Goal: Transaction & Acquisition: Purchase product/service

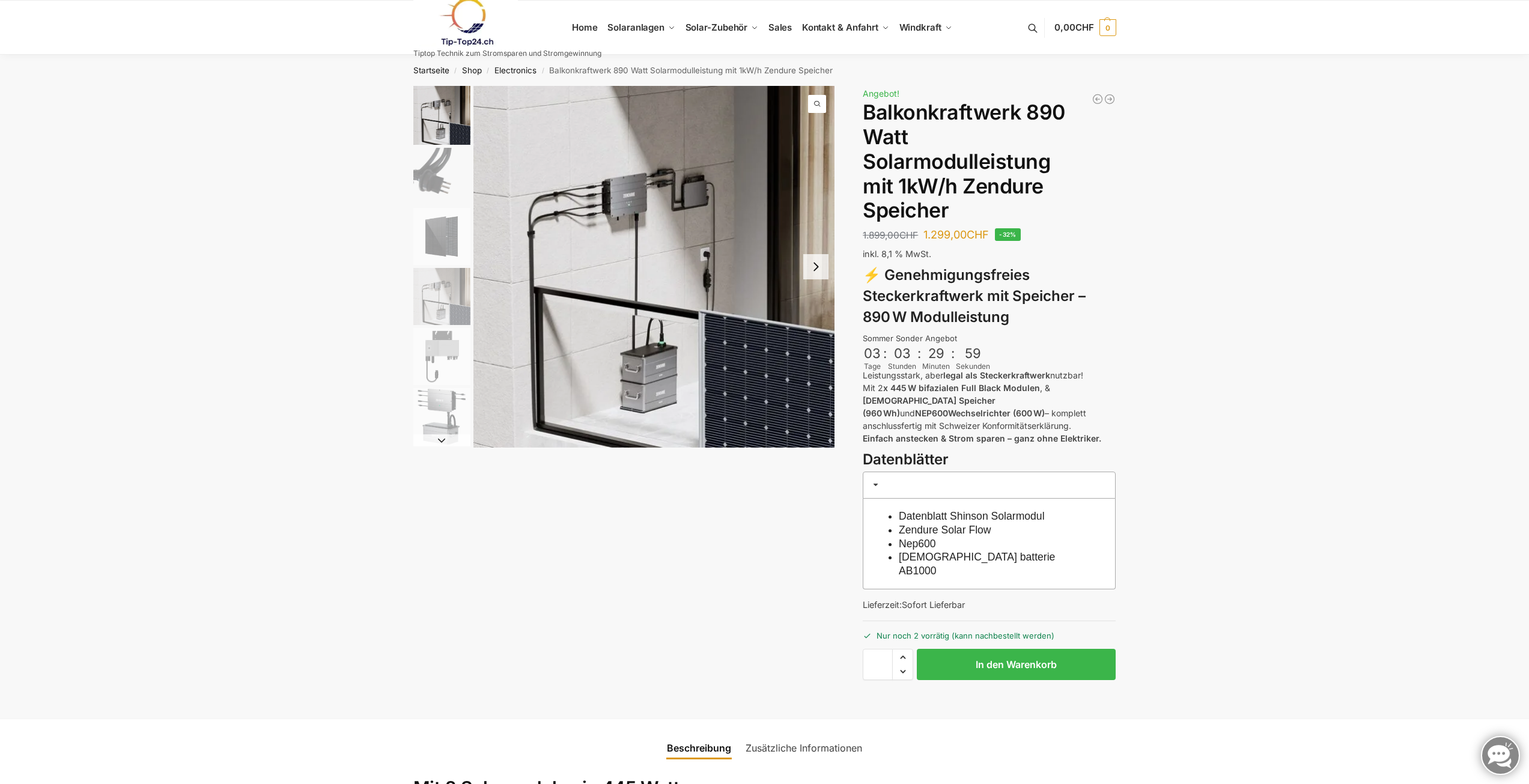
click at [736, 259] on img "1 / 6" at bounding box center [654, 266] width 362 height 362
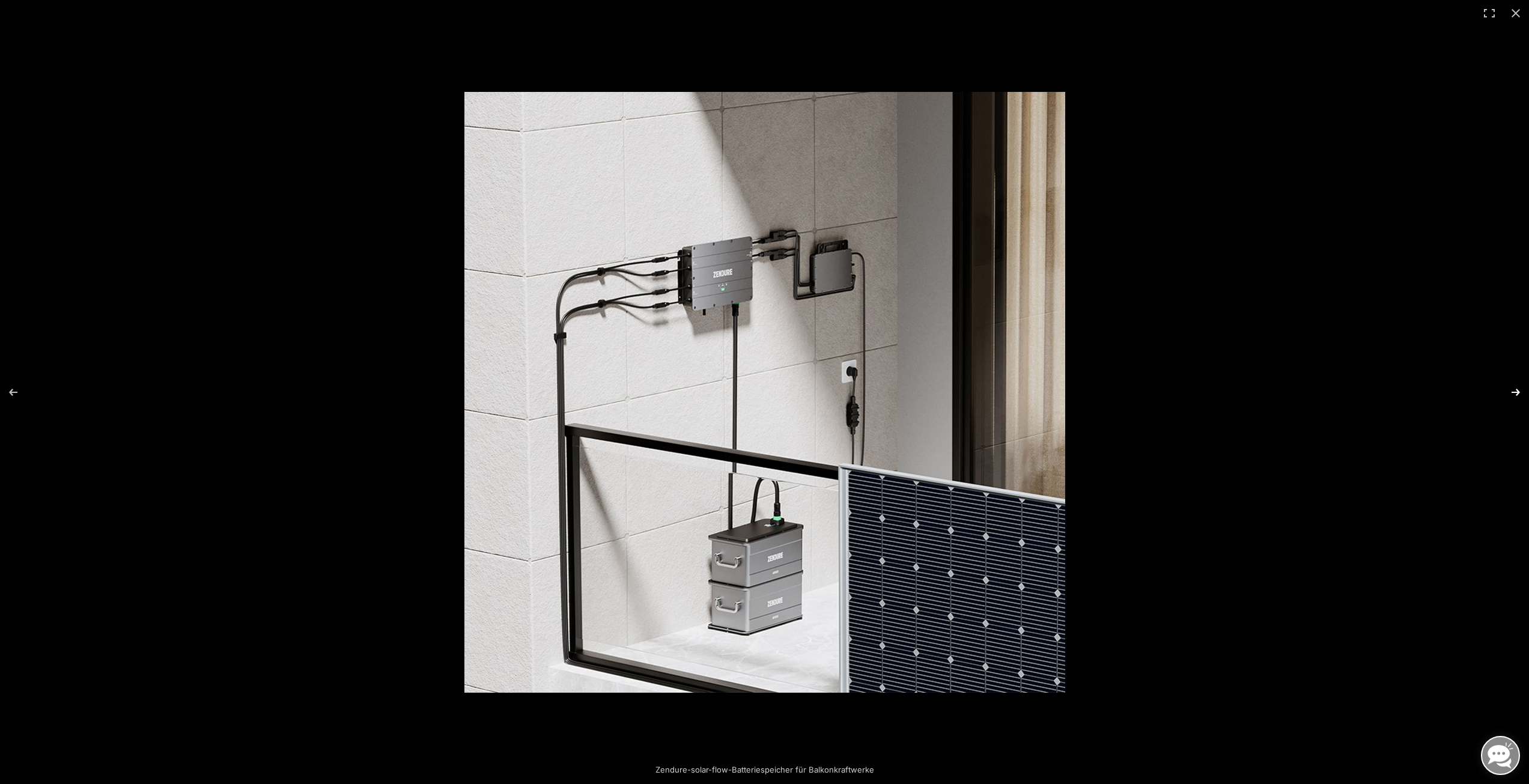
click at [1511, 393] on button "Next (arrow right)" at bounding box center [1508, 392] width 42 height 60
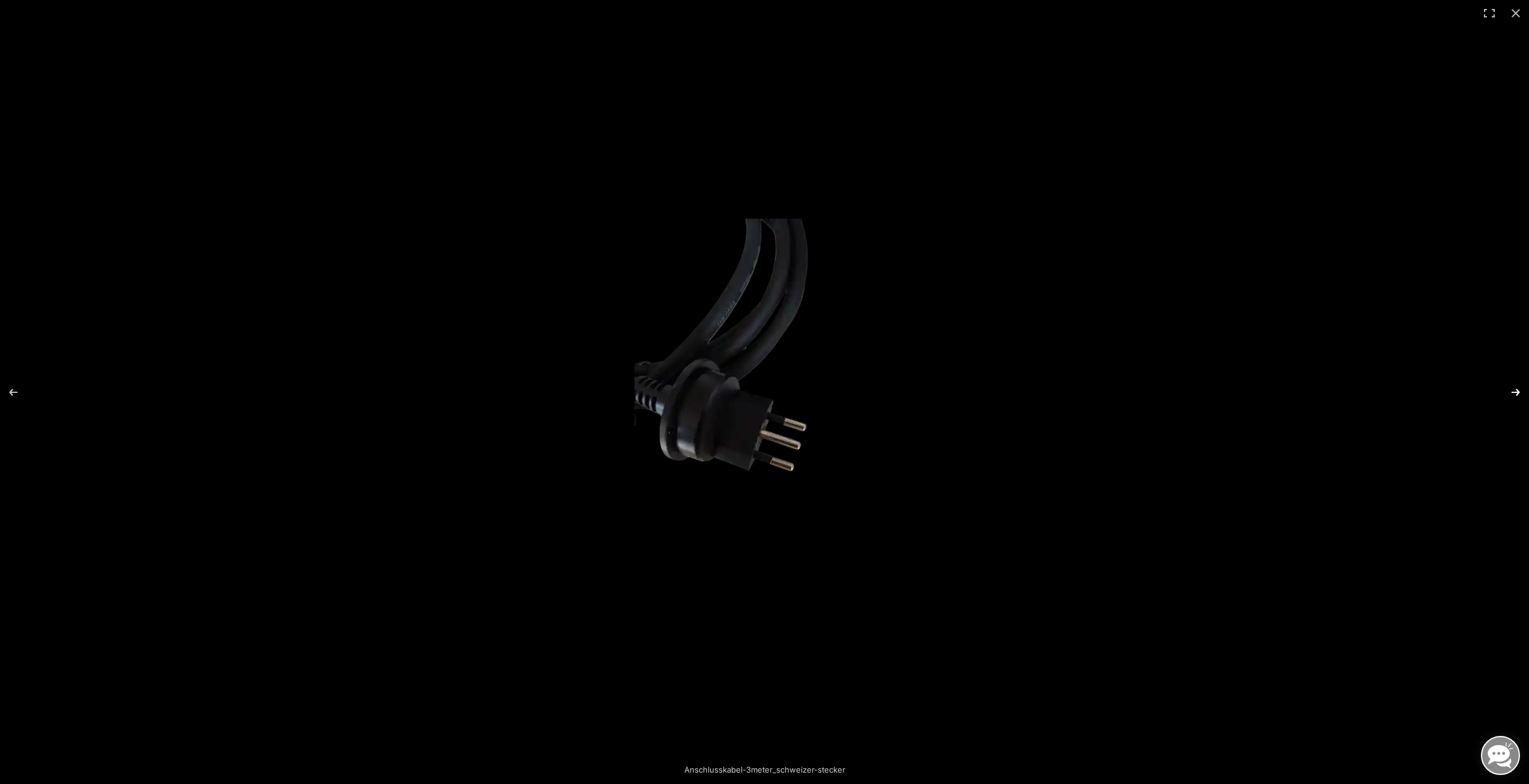
click at [1511, 393] on button "Next (arrow right)" at bounding box center [1508, 392] width 42 height 60
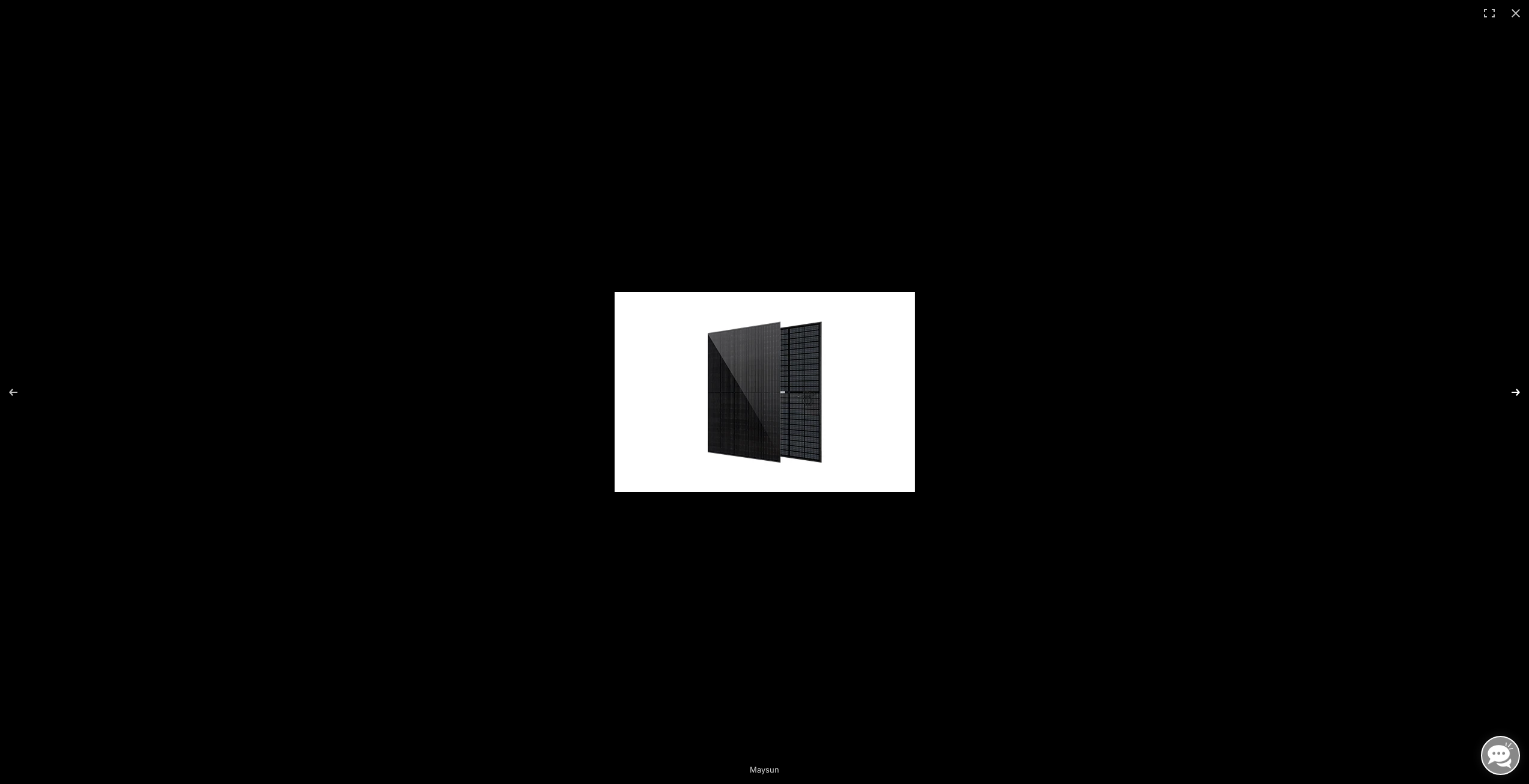
click at [1511, 393] on button "Next (arrow right)" at bounding box center [1508, 392] width 42 height 60
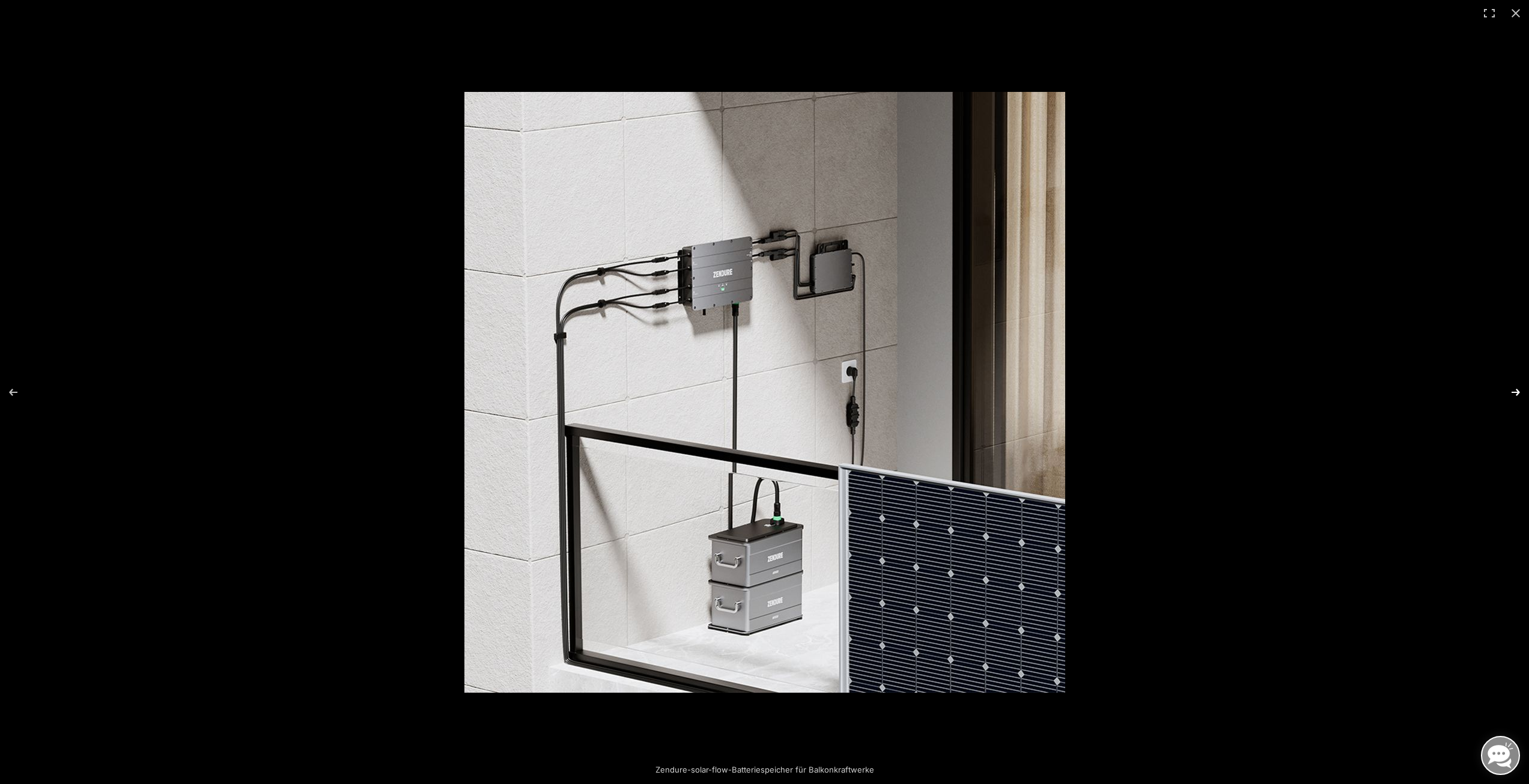
click at [1511, 393] on button "Next (arrow right)" at bounding box center [1508, 392] width 42 height 60
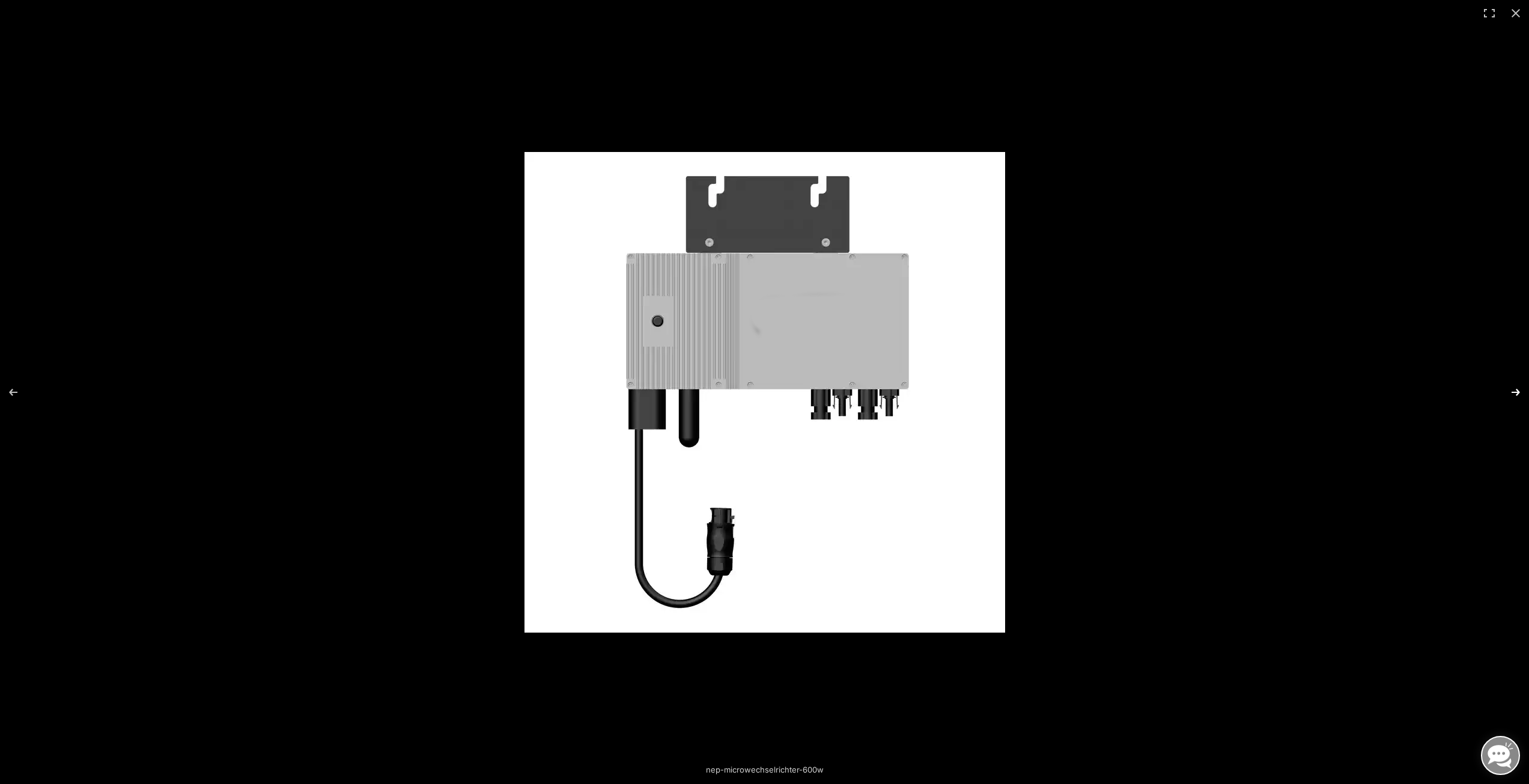
click at [1511, 393] on button "Next (arrow right)" at bounding box center [1508, 392] width 42 height 60
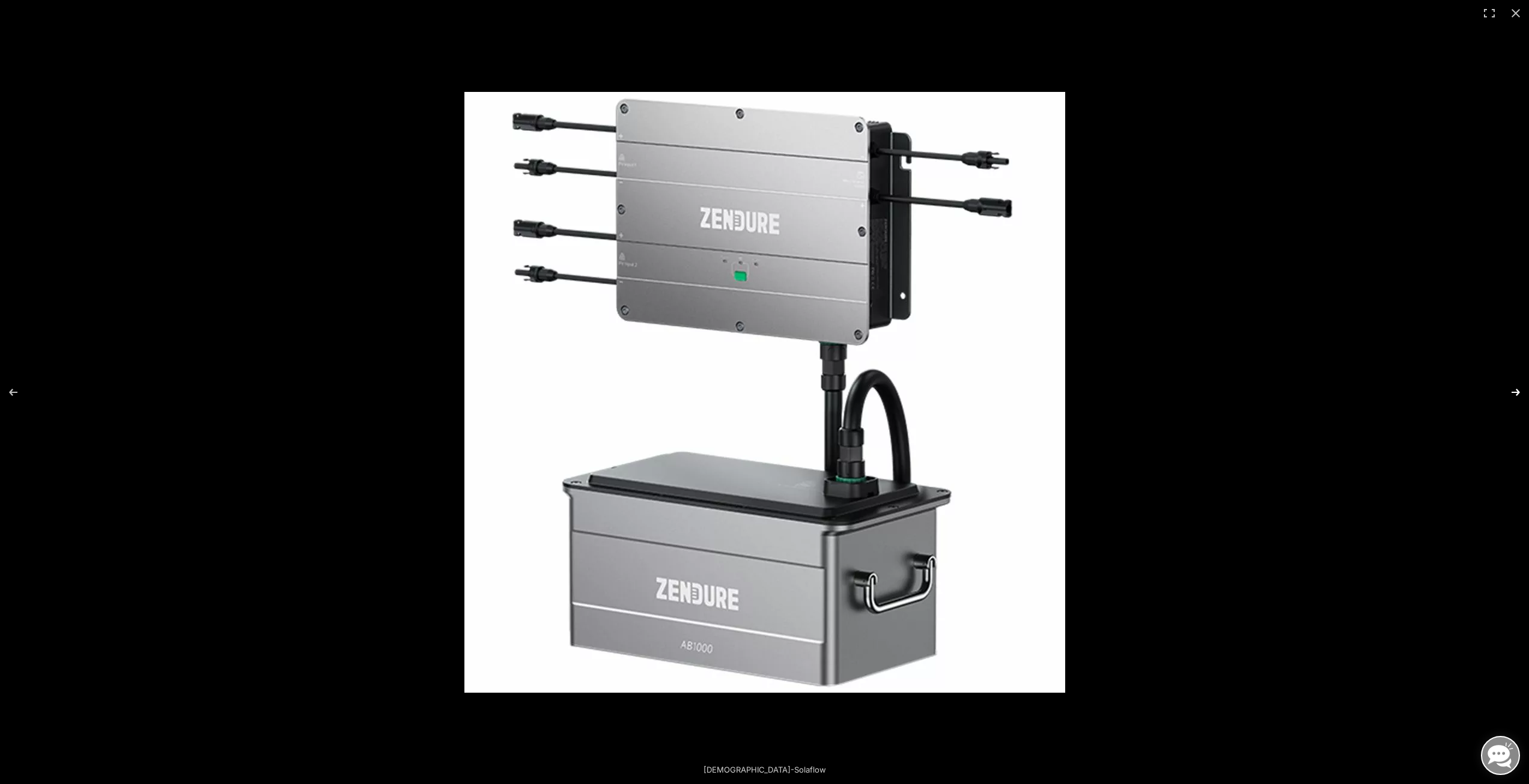
click at [1511, 393] on button "Next (arrow right)" at bounding box center [1508, 392] width 42 height 60
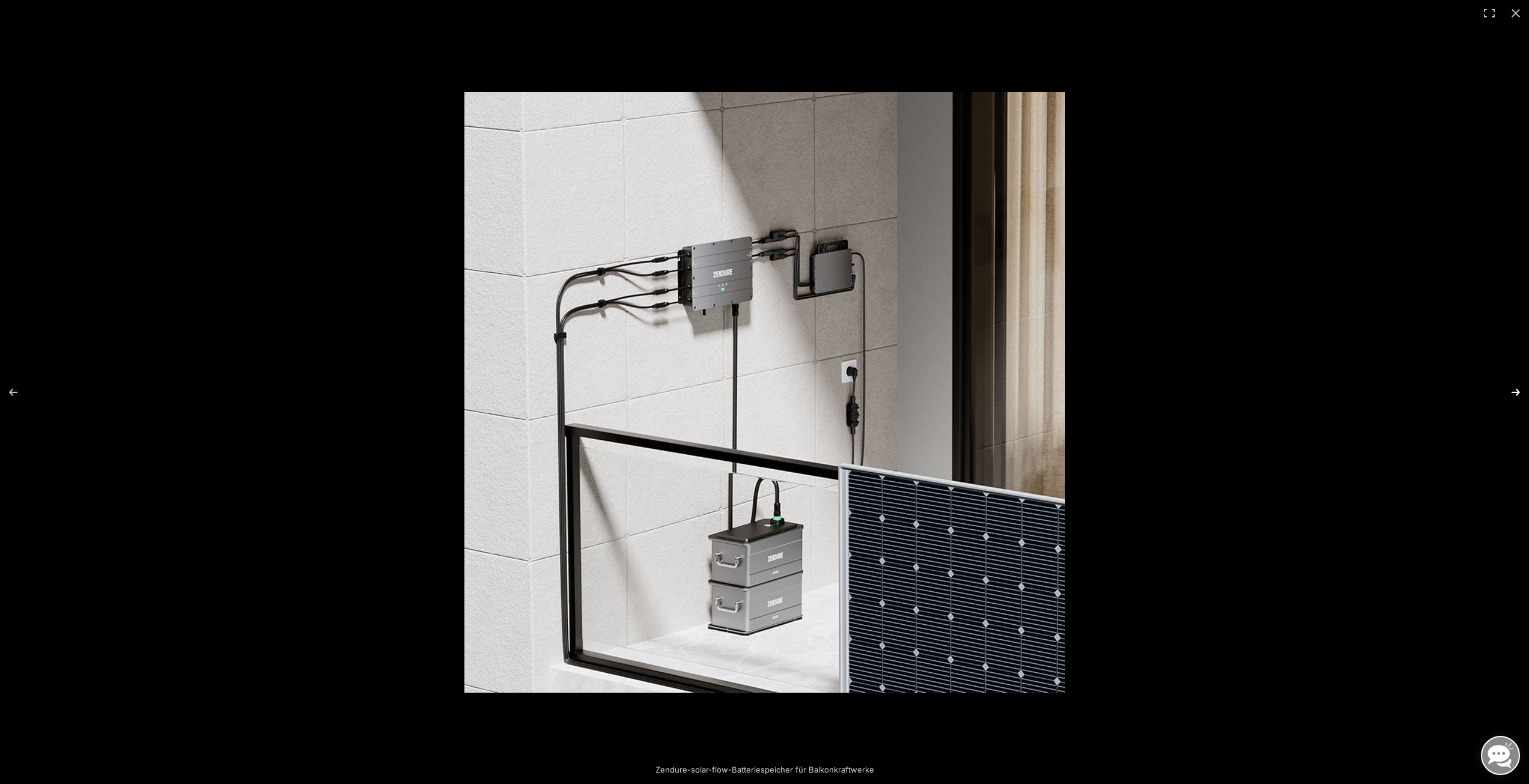
click at [1511, 393] on button "Next (arrow right)" at bounding box center [1508, 392] width 42 height 60
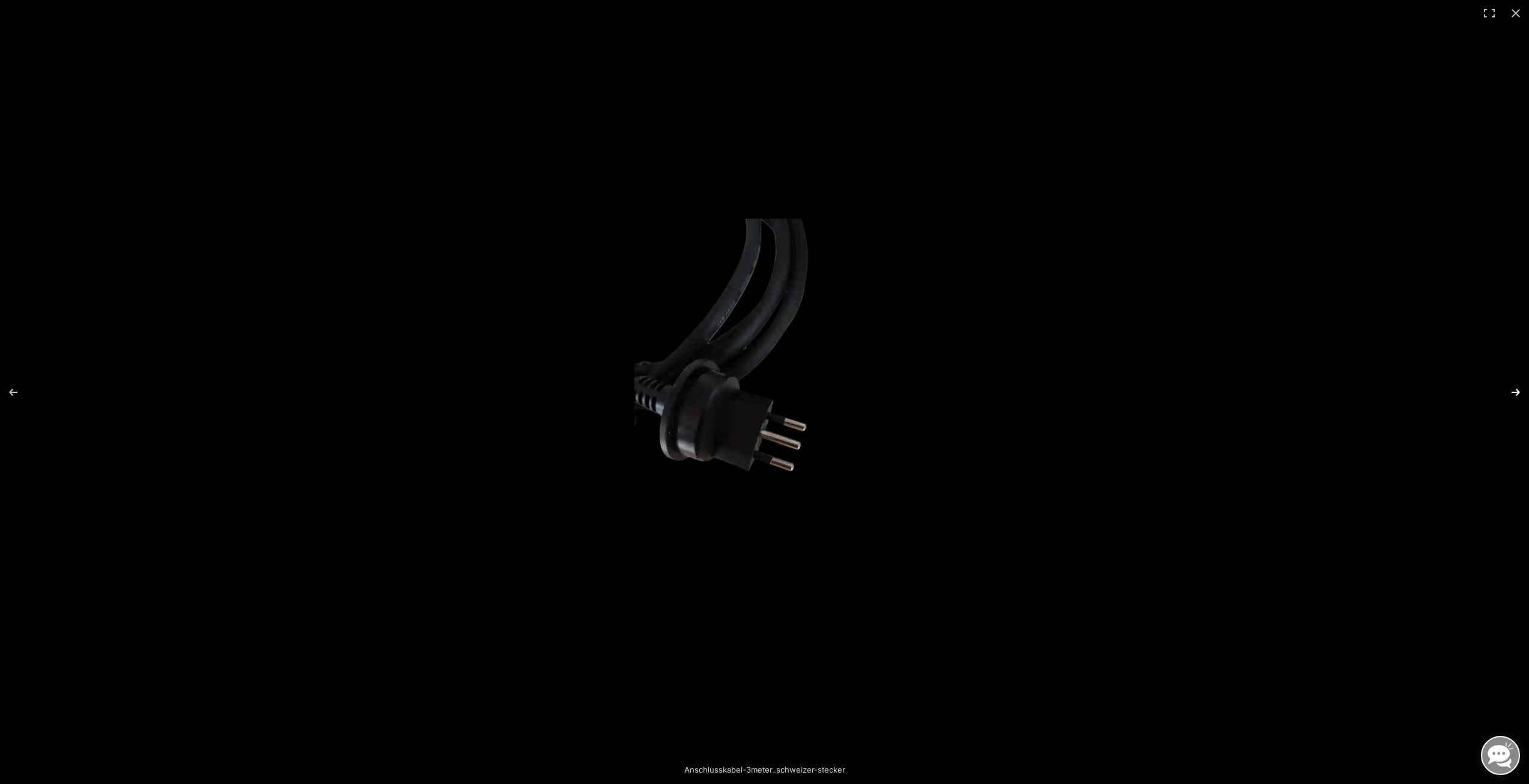
click at [1511, 393] on button "Next (arrow right)" at bounding box center [1508, 392] width 42 height 60
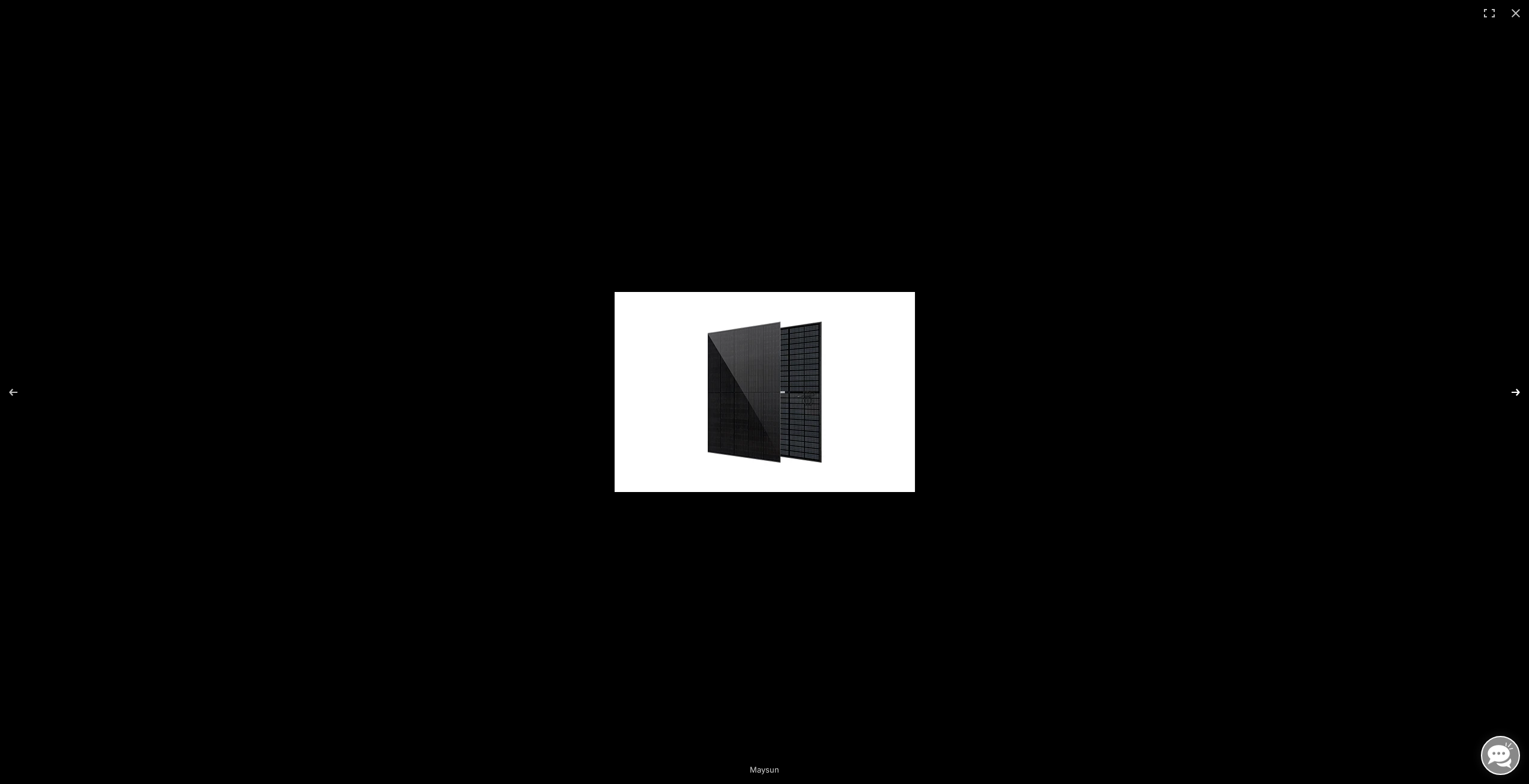
click at [1511, 393] on button "Next (arrow right)" at bounding box center [1508, 392] width 42 height 60
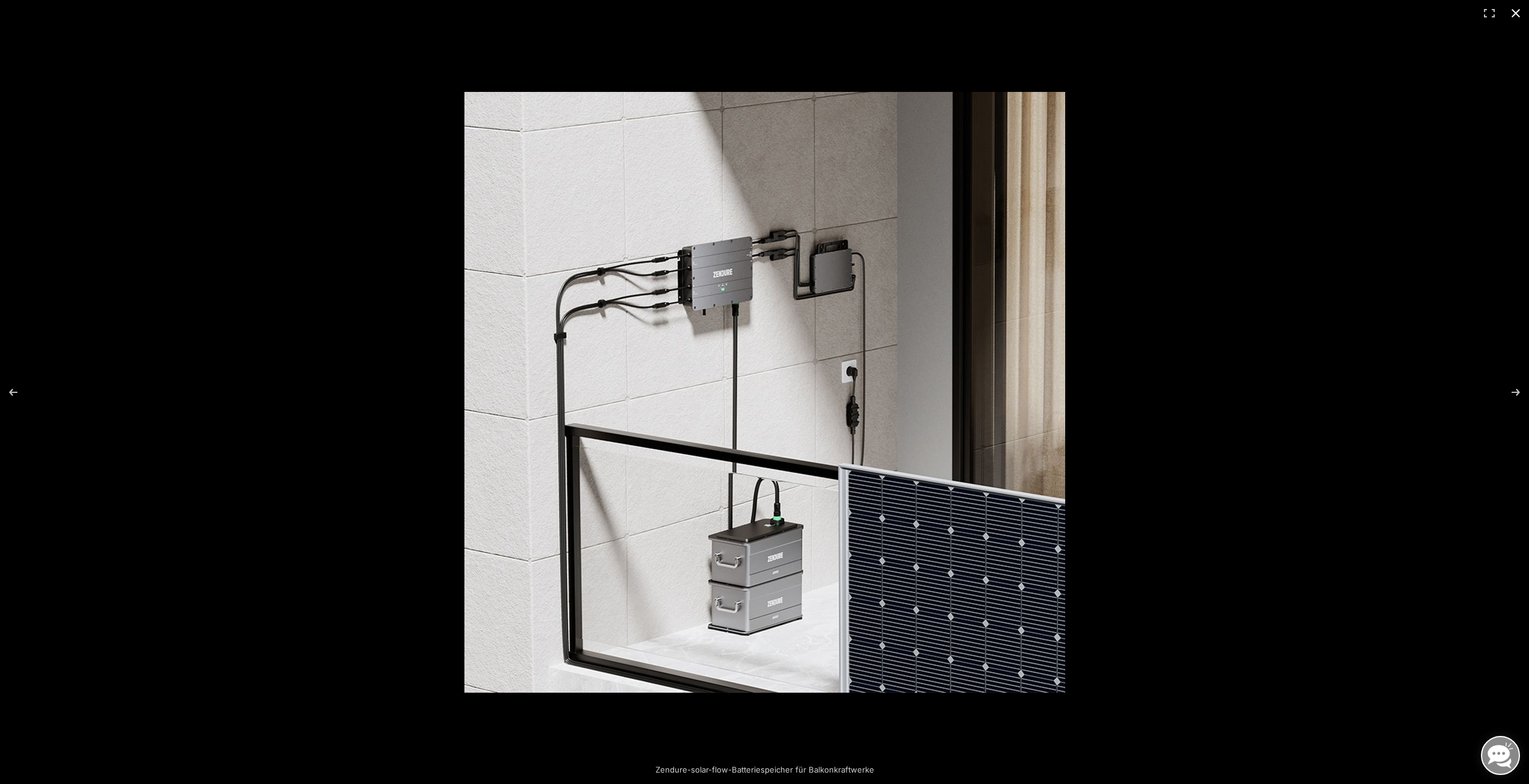
click at [1521, 19] on button "Close (Esc)" at bounding box center [1516, 13] width 27 height 27
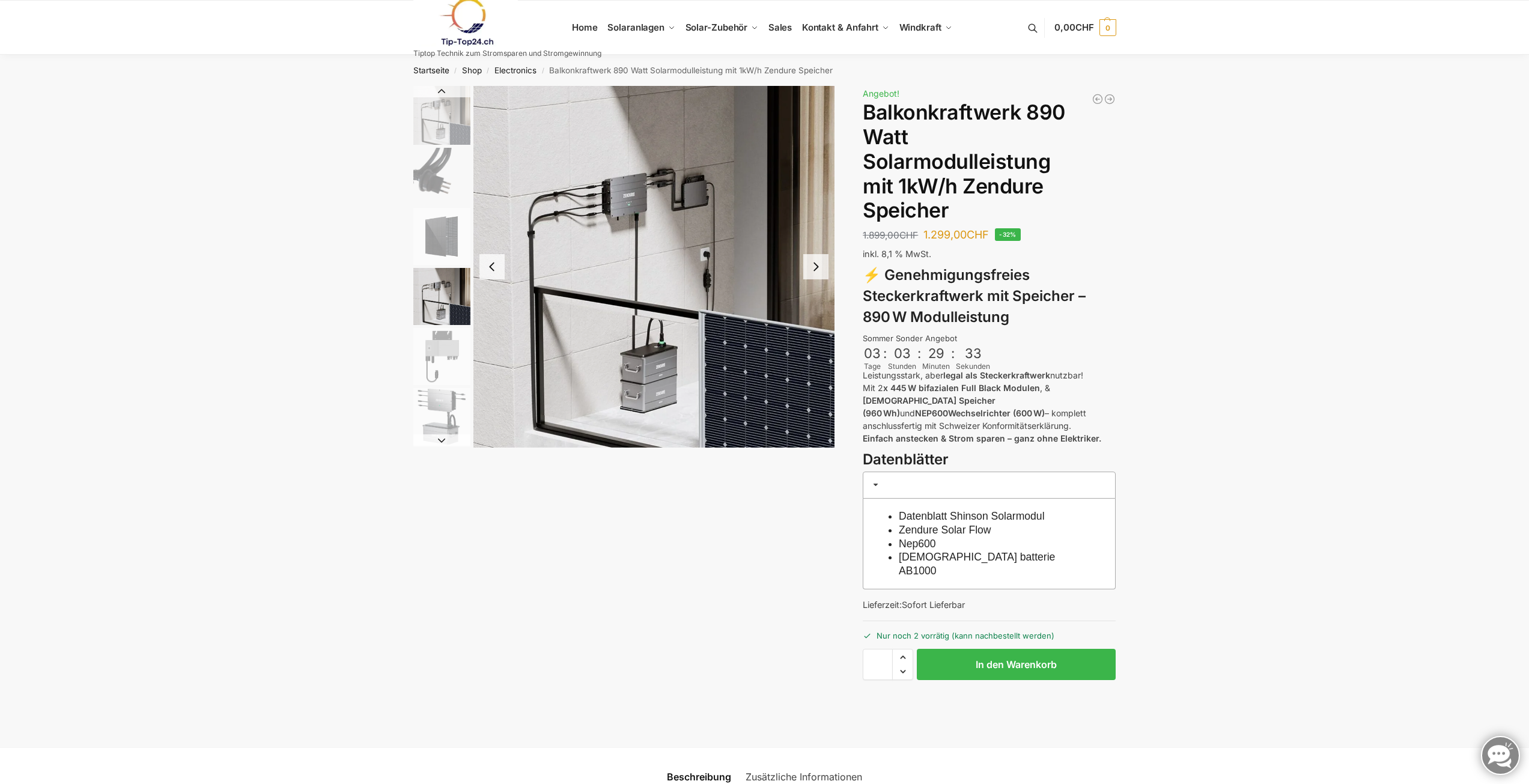
click at [439, 353] on img "5 / 6" at bounding box center [442, 356] width 57 height 57
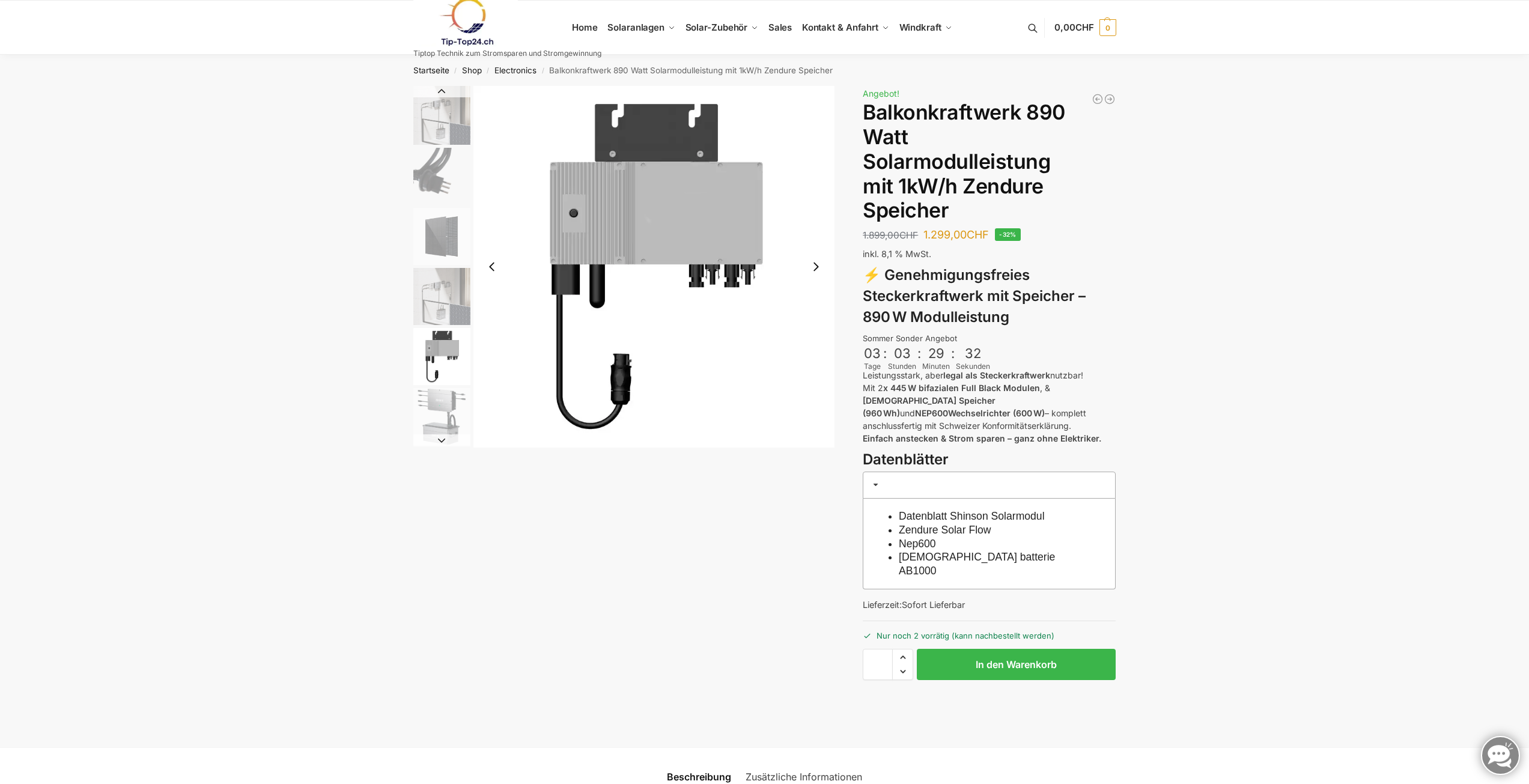
click at [443, 388] on img "6 / 6" at bounding box center [442, 416] width 57 height 57
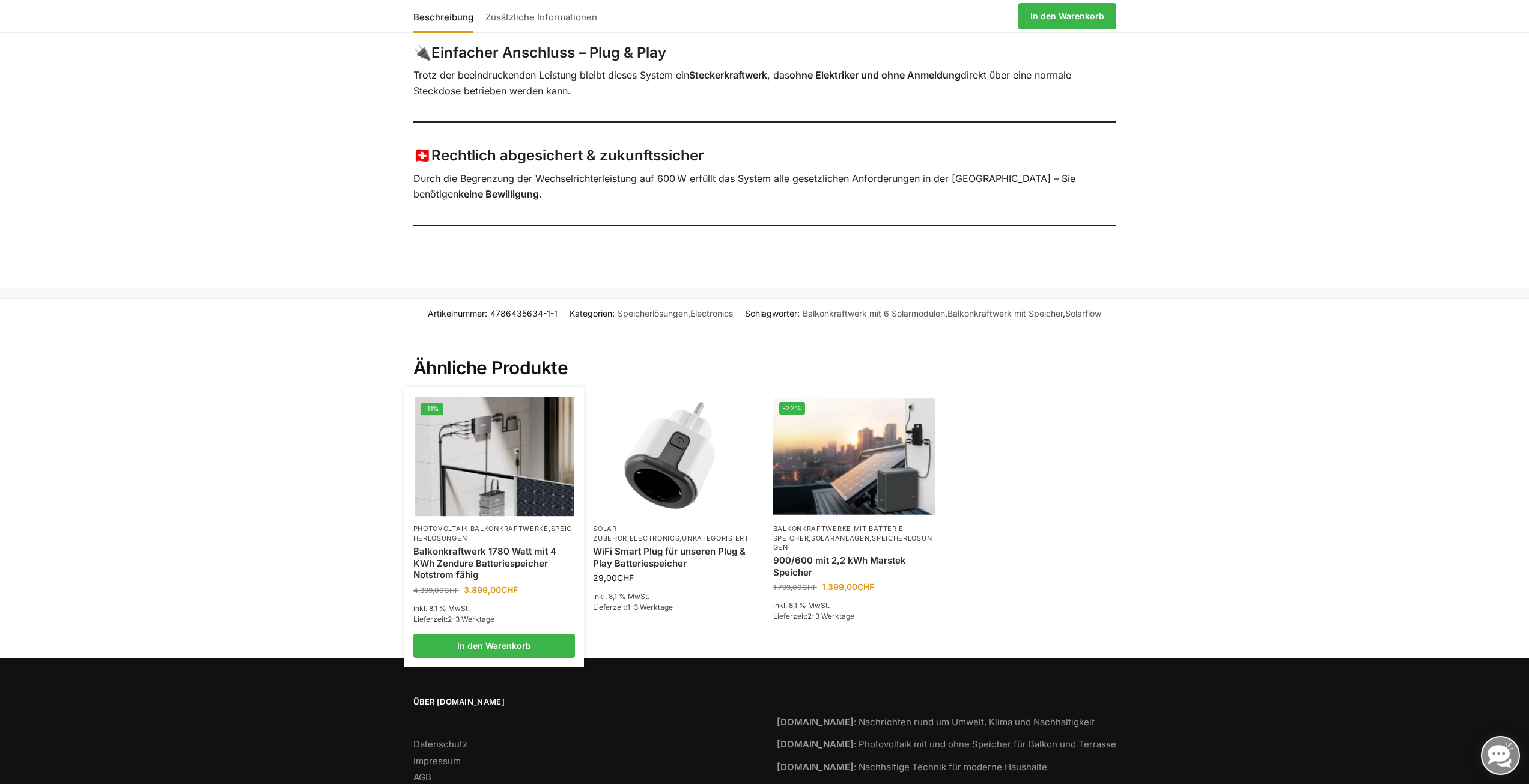
scroll to position [1217, 0]
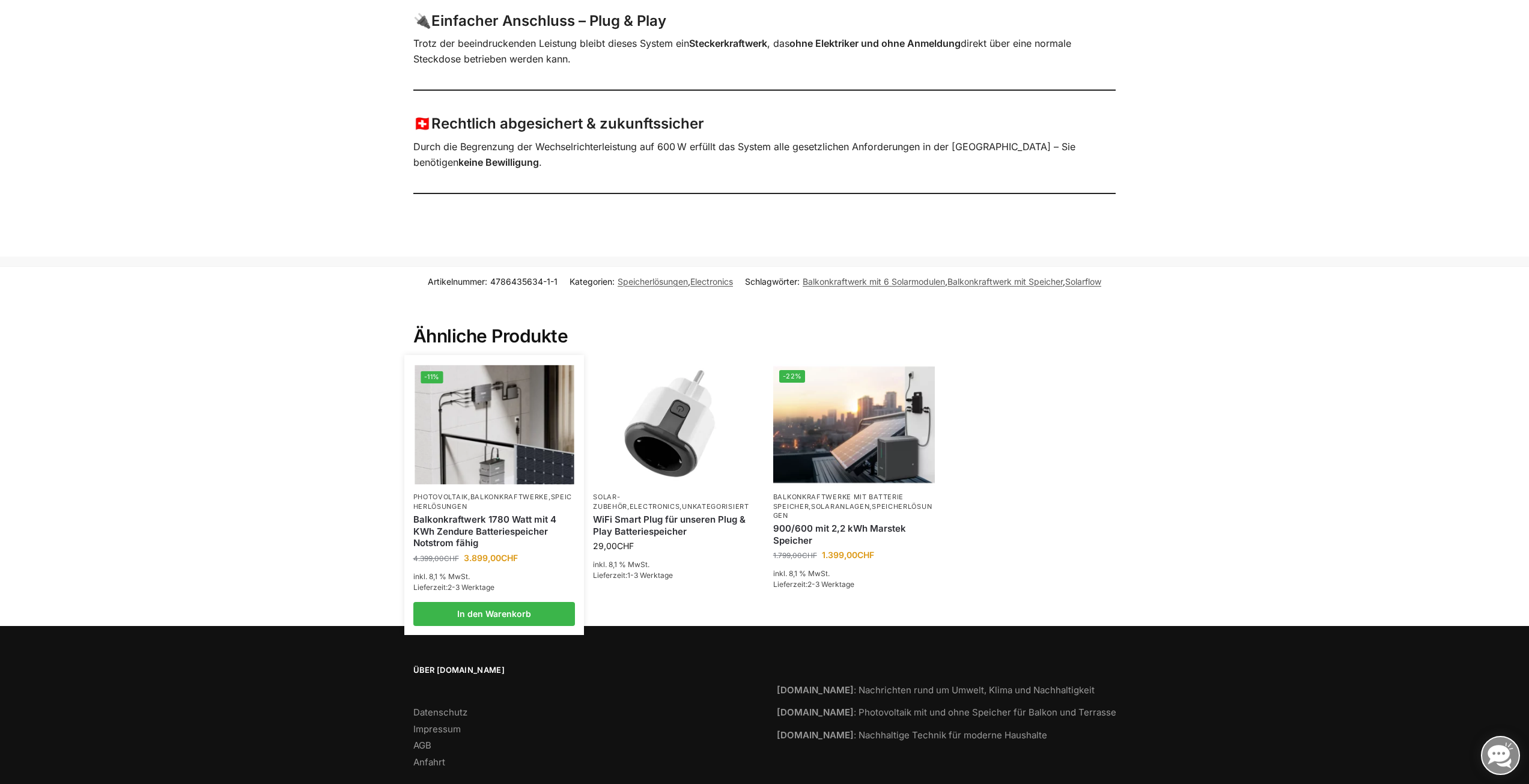
click at [477, 513] on link "Balkonkraftwerk 1780 Watt mit 4 KWh Zendure Batteriespeicher Notstrom fähig" at bounding box center [494, 531] width 162 height 35
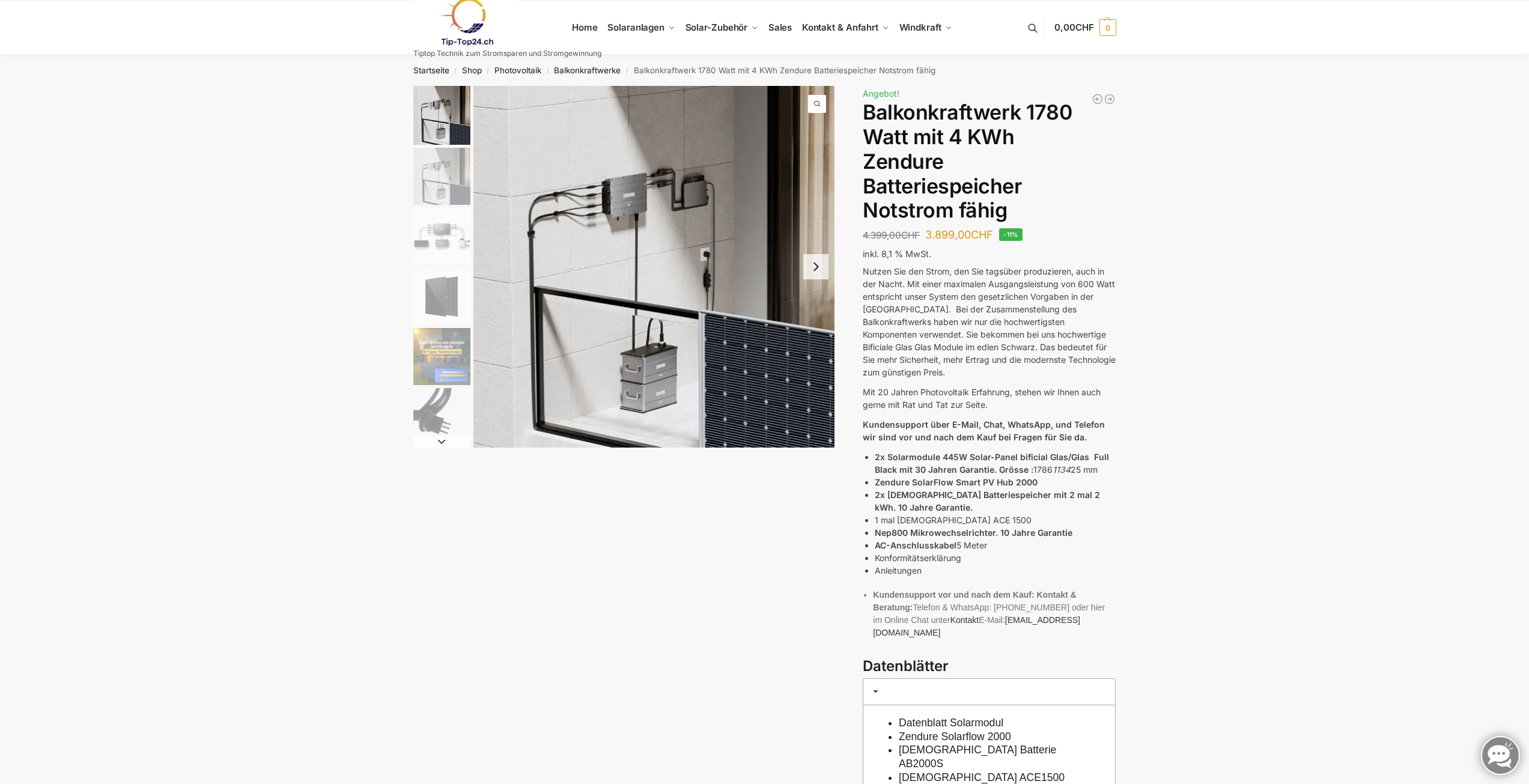
click at [456, 195] on img "2 / 11" at bounding box center [442, 176] width 57 height 57
click at [444, 239] on img "3 / 11" at bounding box center [442, 236] width 57 height 57
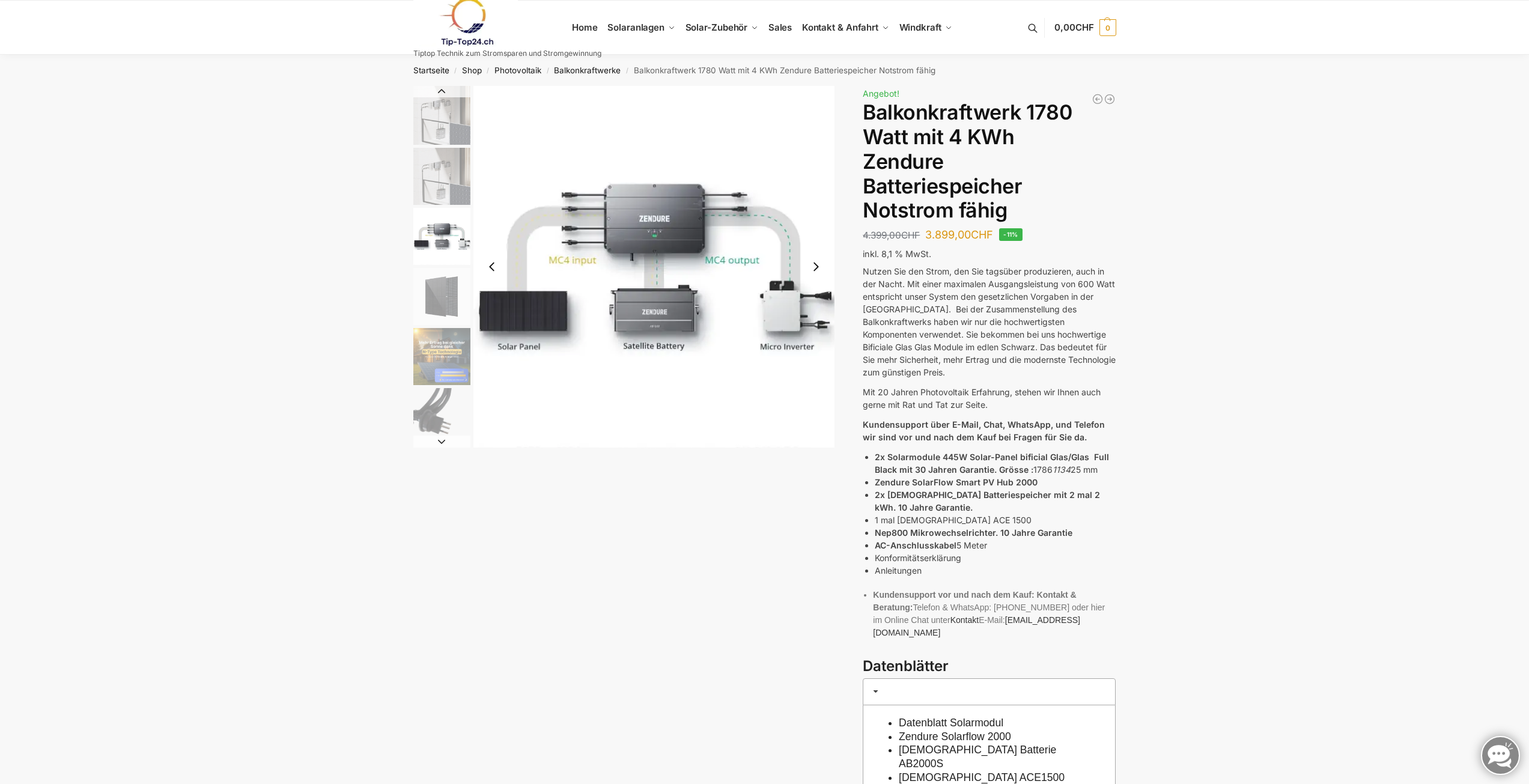
click at [813, 263] on button "Next slide" at bounding box center [816, 267] width 25 height 25
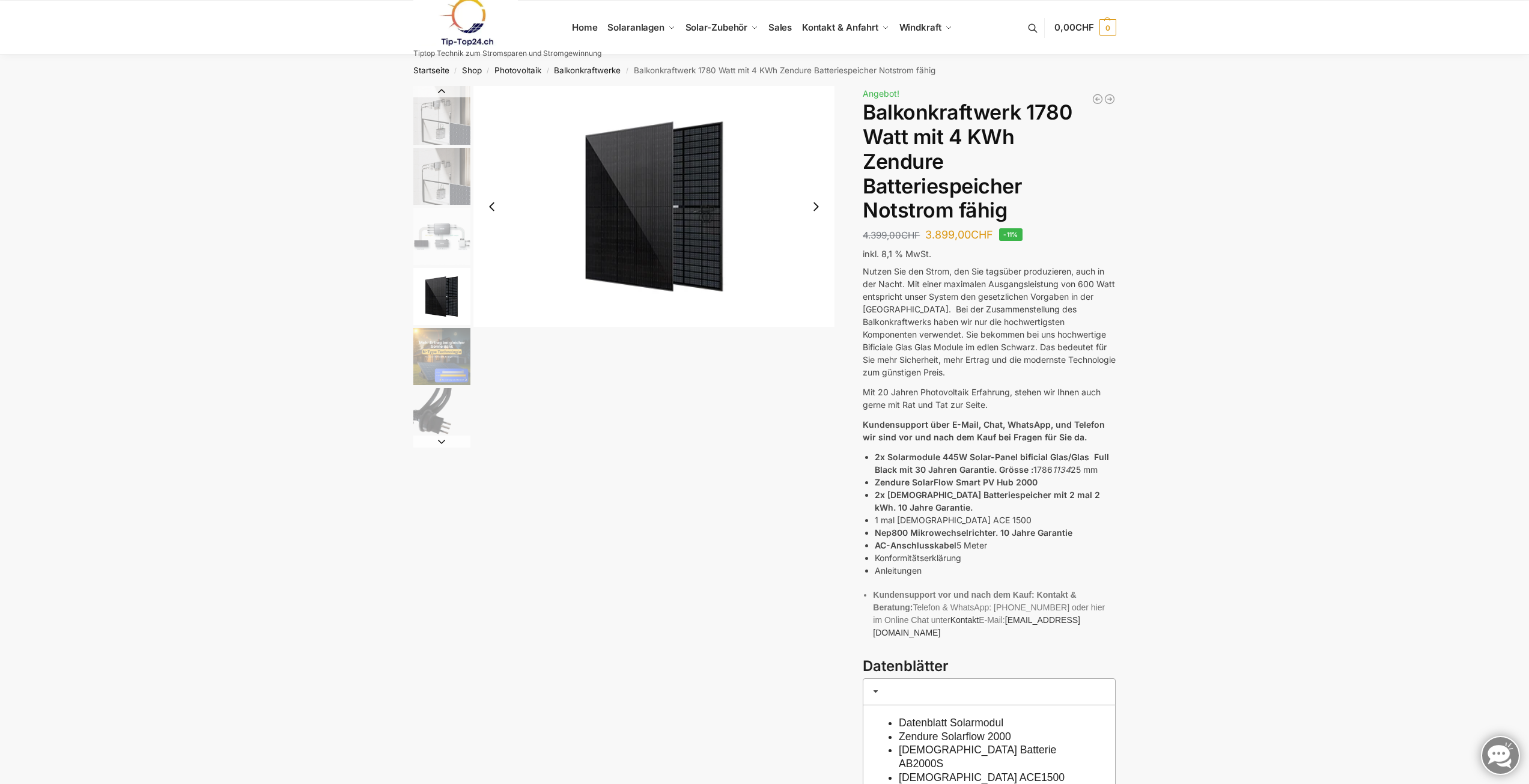
click at [817, 210] on button "Next slide" at bounding box center [816, 206] width 25 height 25
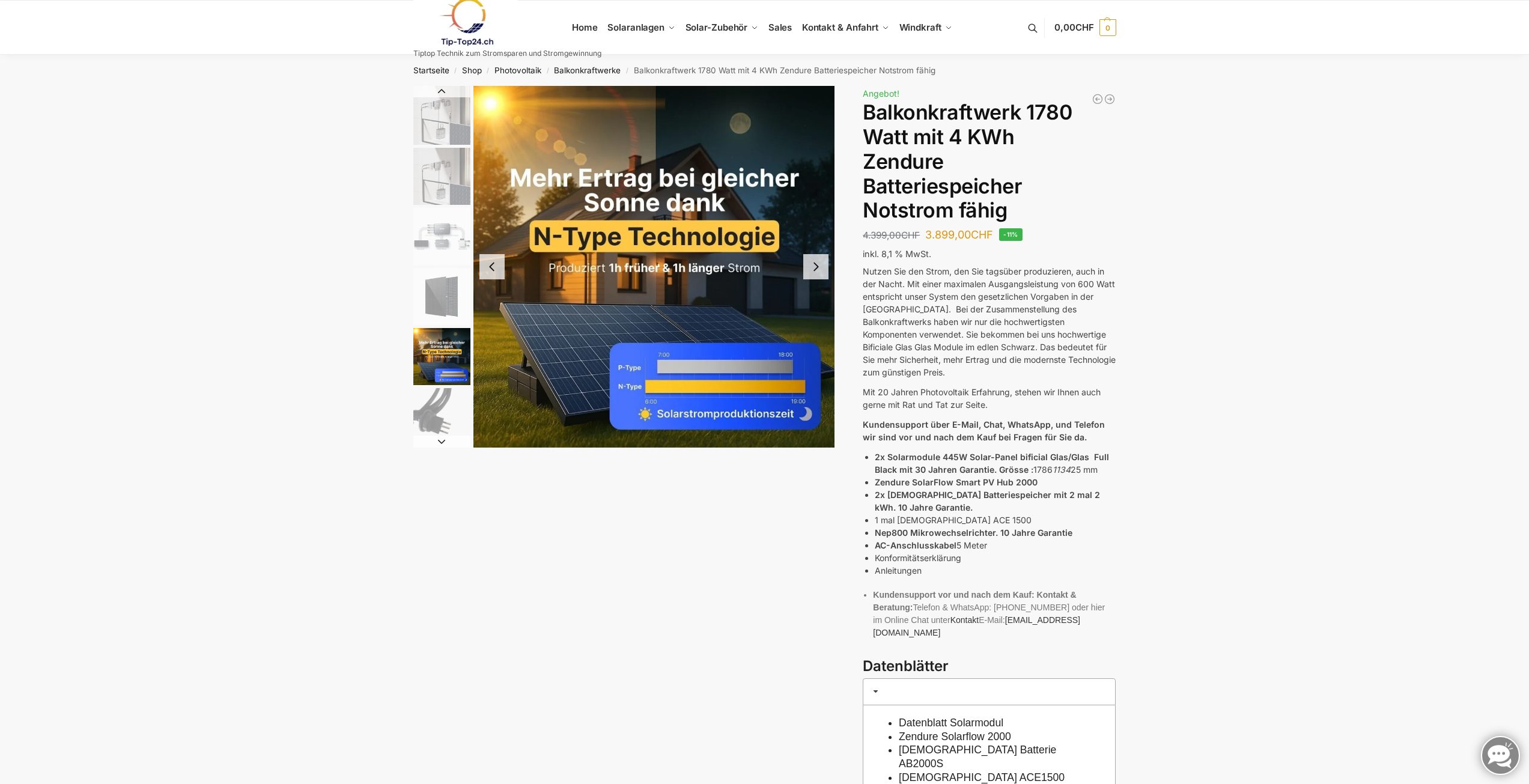
click at [815, 275] on button "Next slide" at bounding box center [816, 267] width 25 height 25
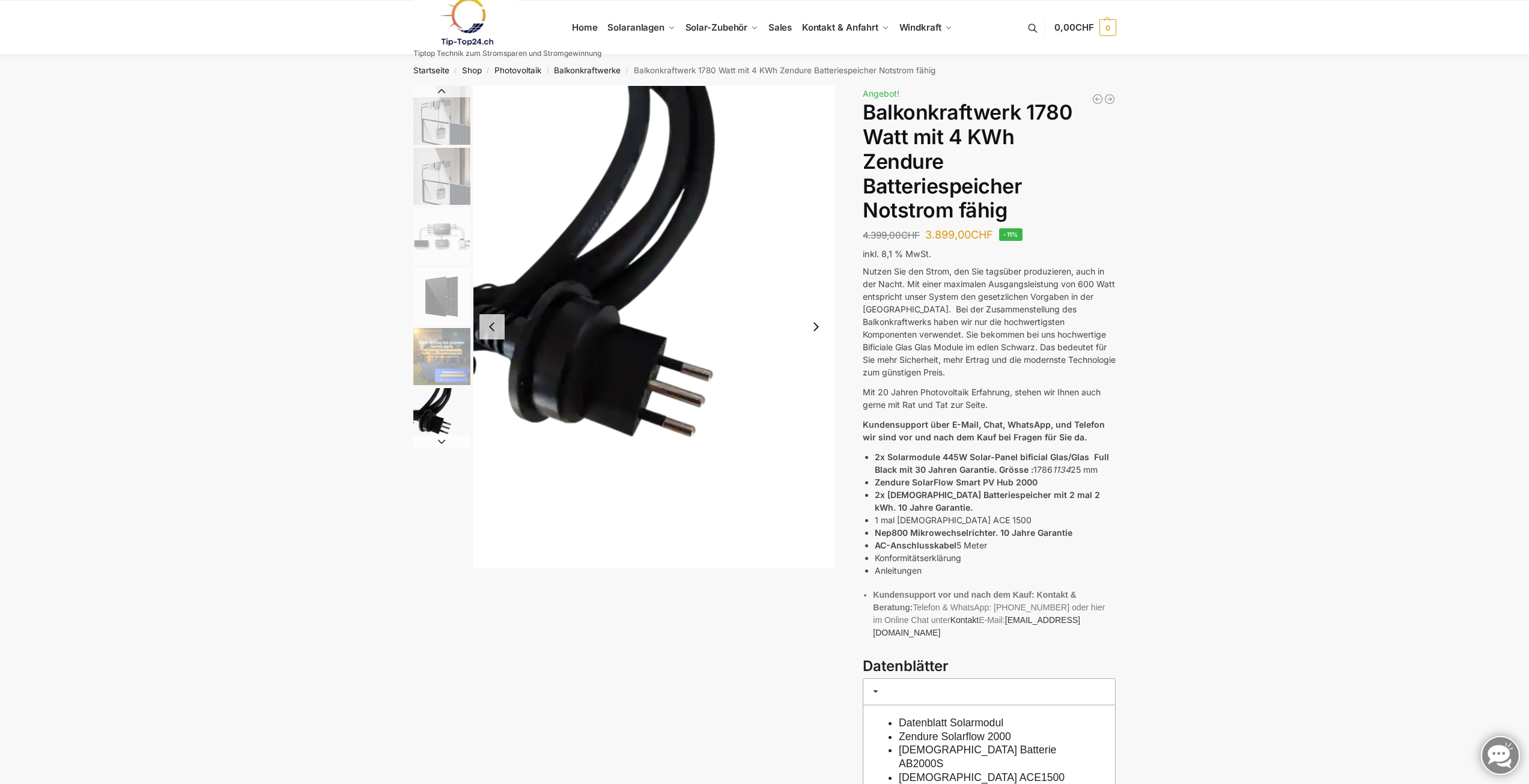
click at [819, 326] on button "Next slide" at bounding box center [816, 326] width 25 height 25
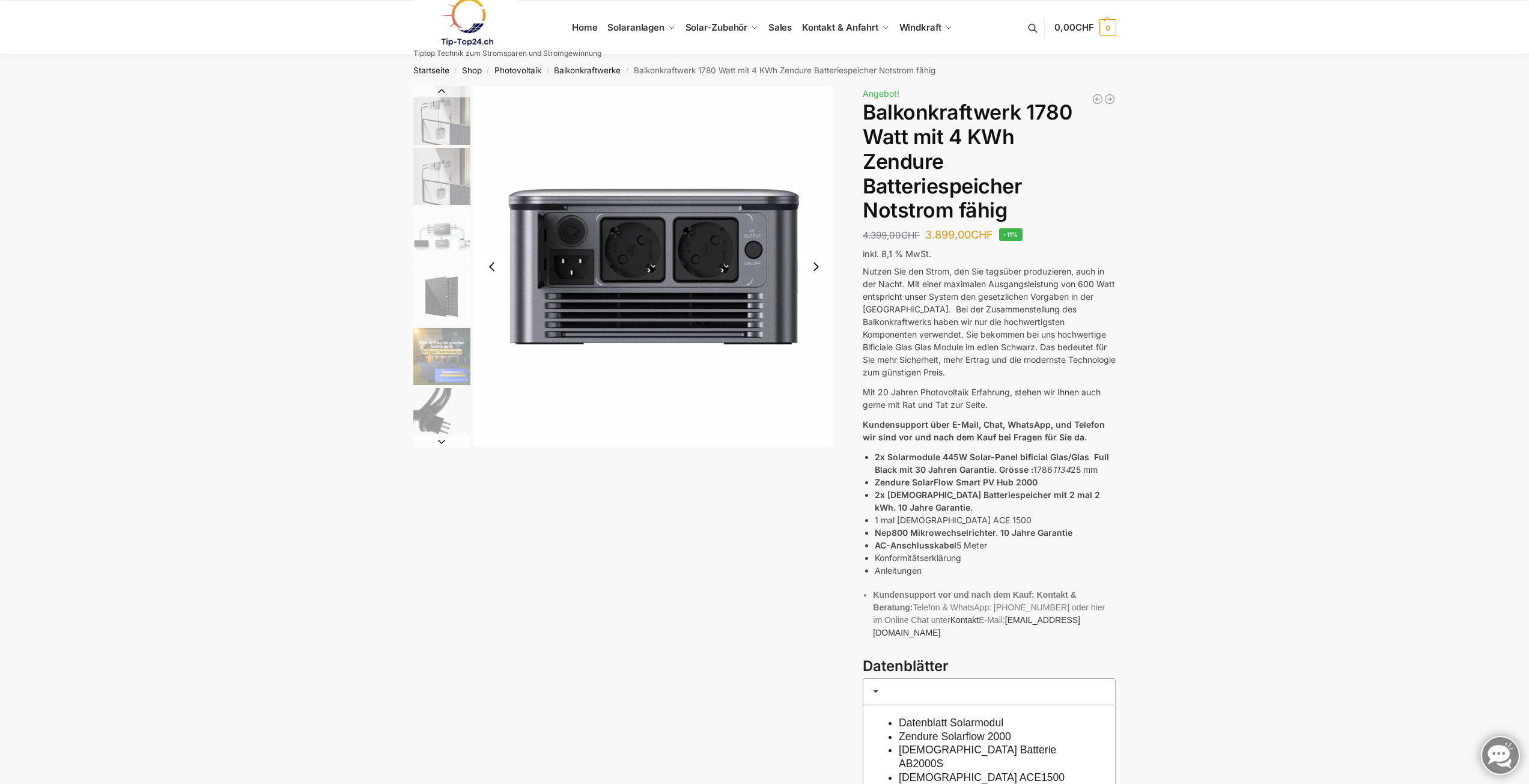
click at [815, 265] on button "Next slide" at bounding box center [816, 267] width 25 height 25
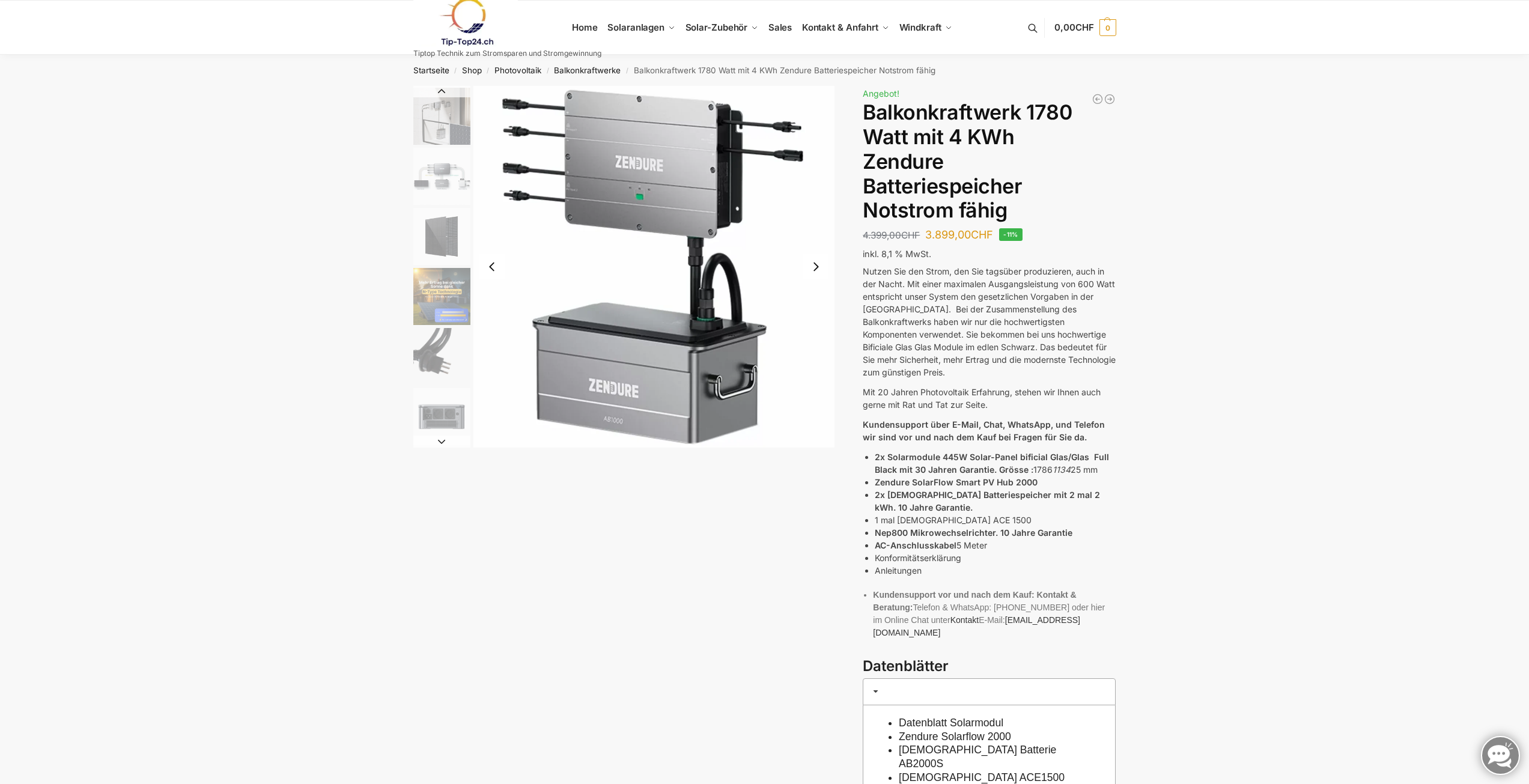
click at [497, 268] on button "Previous slide" at bounding box center [492, 267] width 25 height 25
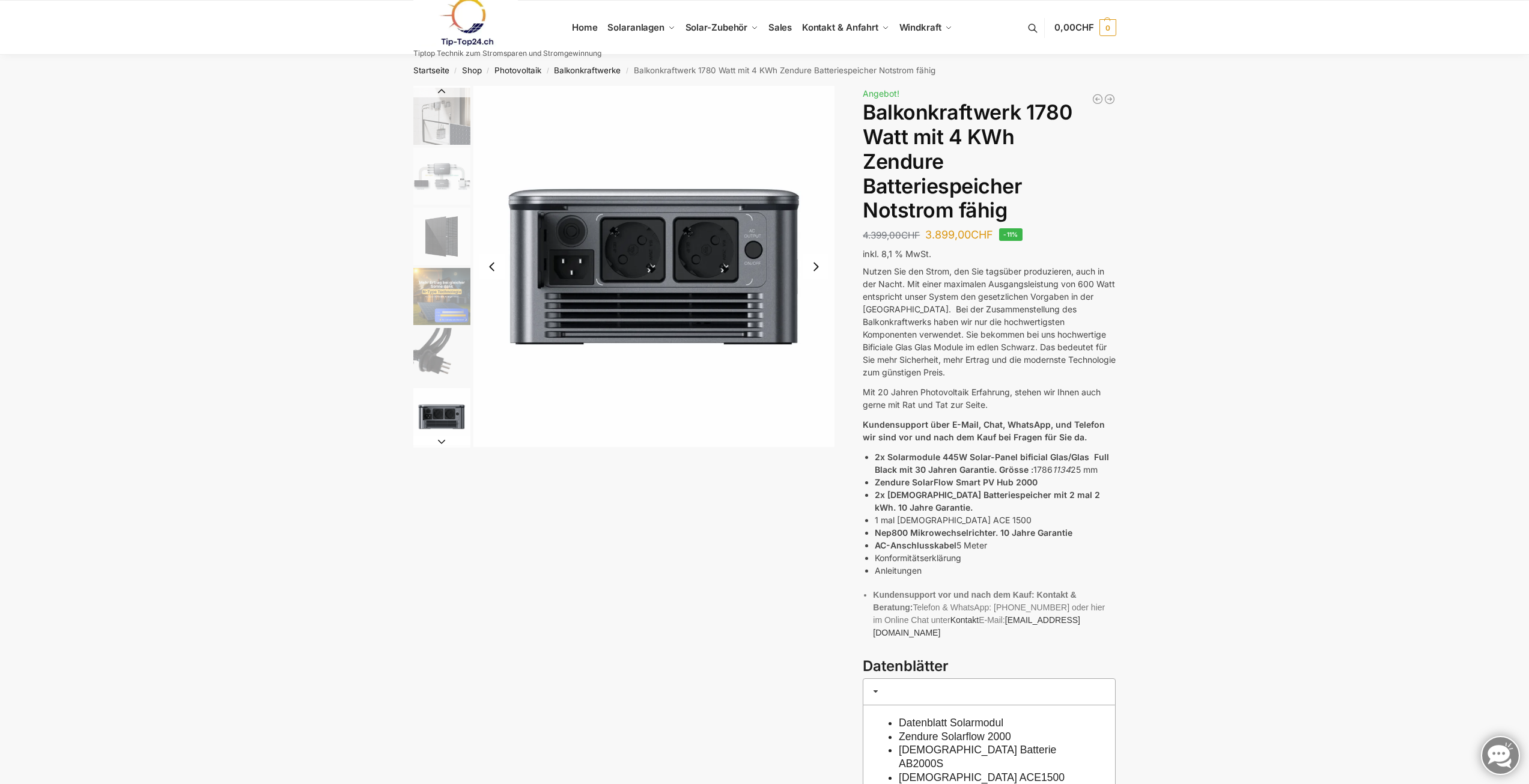
click at [819, 268] on button "Next slide" at bounding box center [816, 267] width 25 height 25
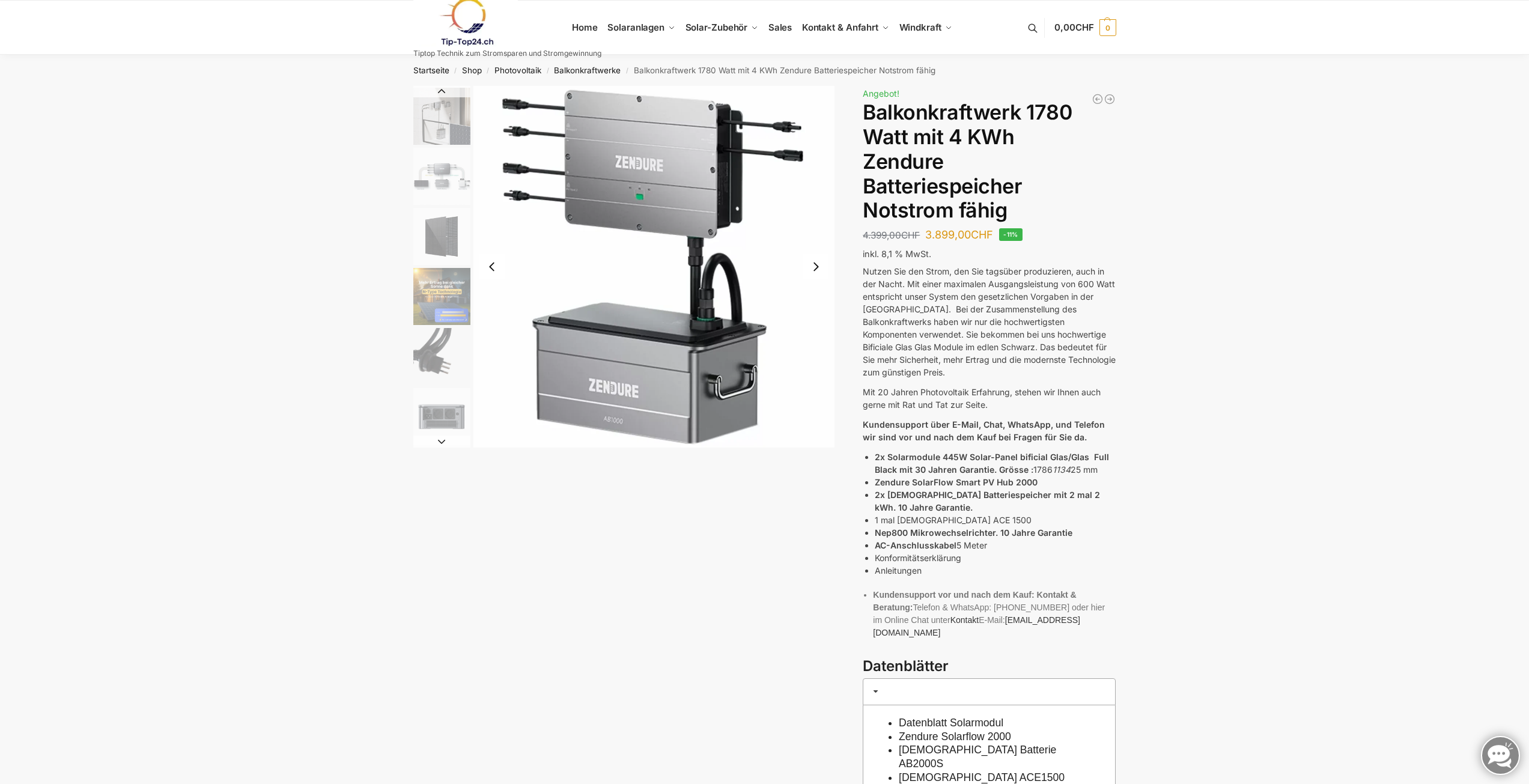
click at [1063, 330] on p "Nutzen Sie den Strom, den Sie tagsüber produzieren, auch in der Nacht. Mit eine…" at bounding box center [989, 322] width 253 height 114
click at [426, 123] on img "2 / 11" at bounding box center [442, 116] width 57 height 57
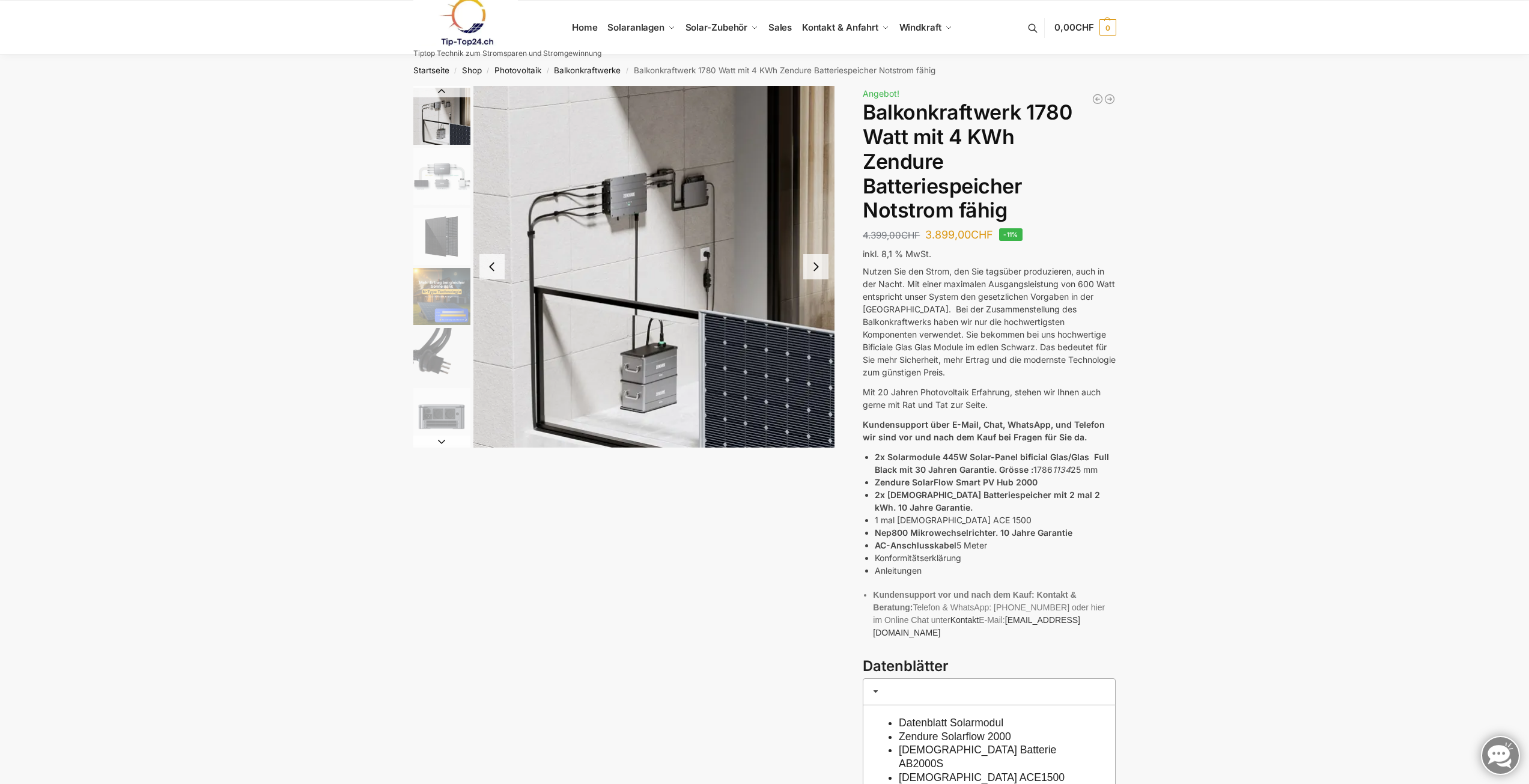
click at [425, 157] on img "3 / 11" at bounding box center [442, 176] width 57 height 57
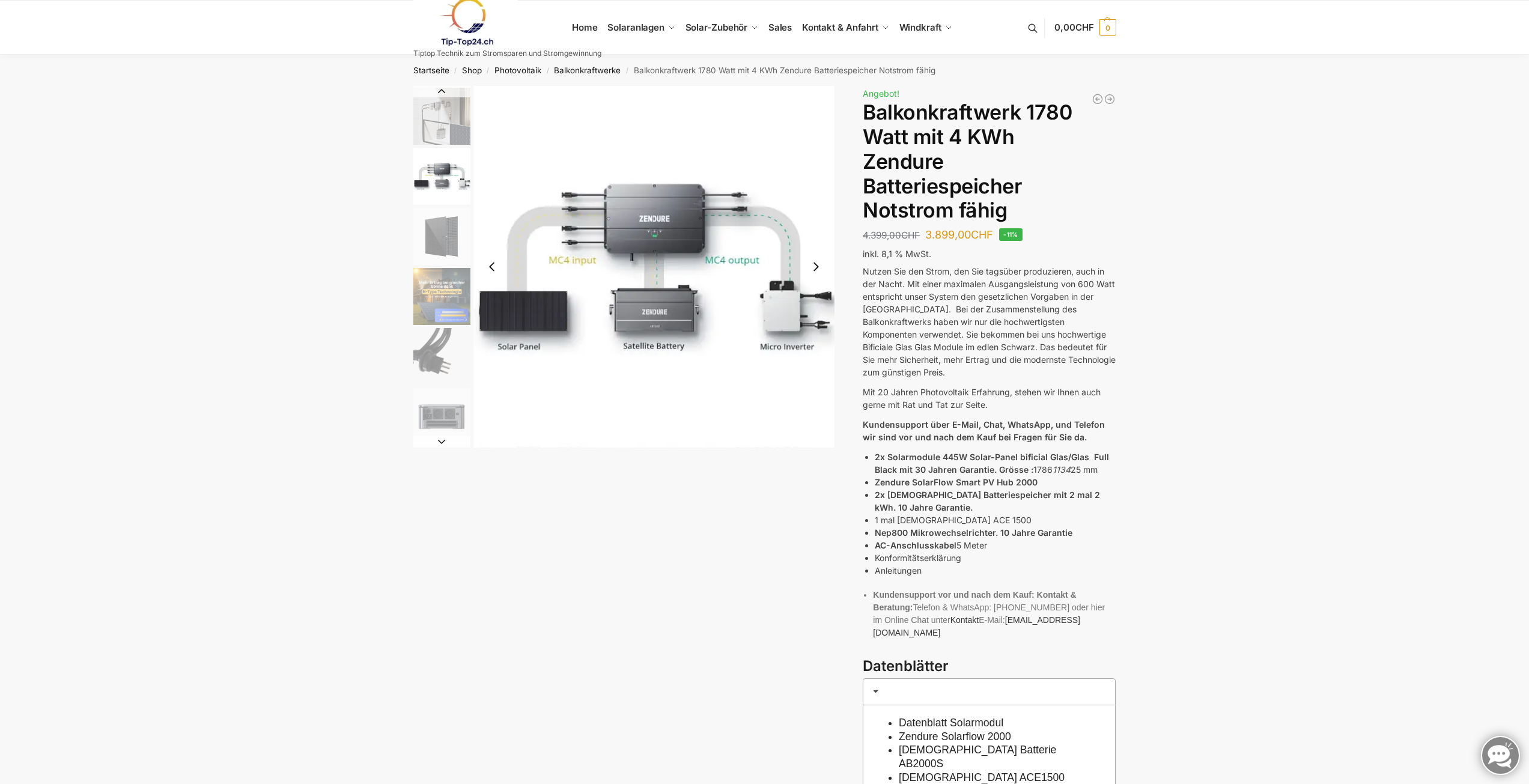
click at [432, 212] on img "4 / 11" at bounding box center [442, 236] width 57 height 57
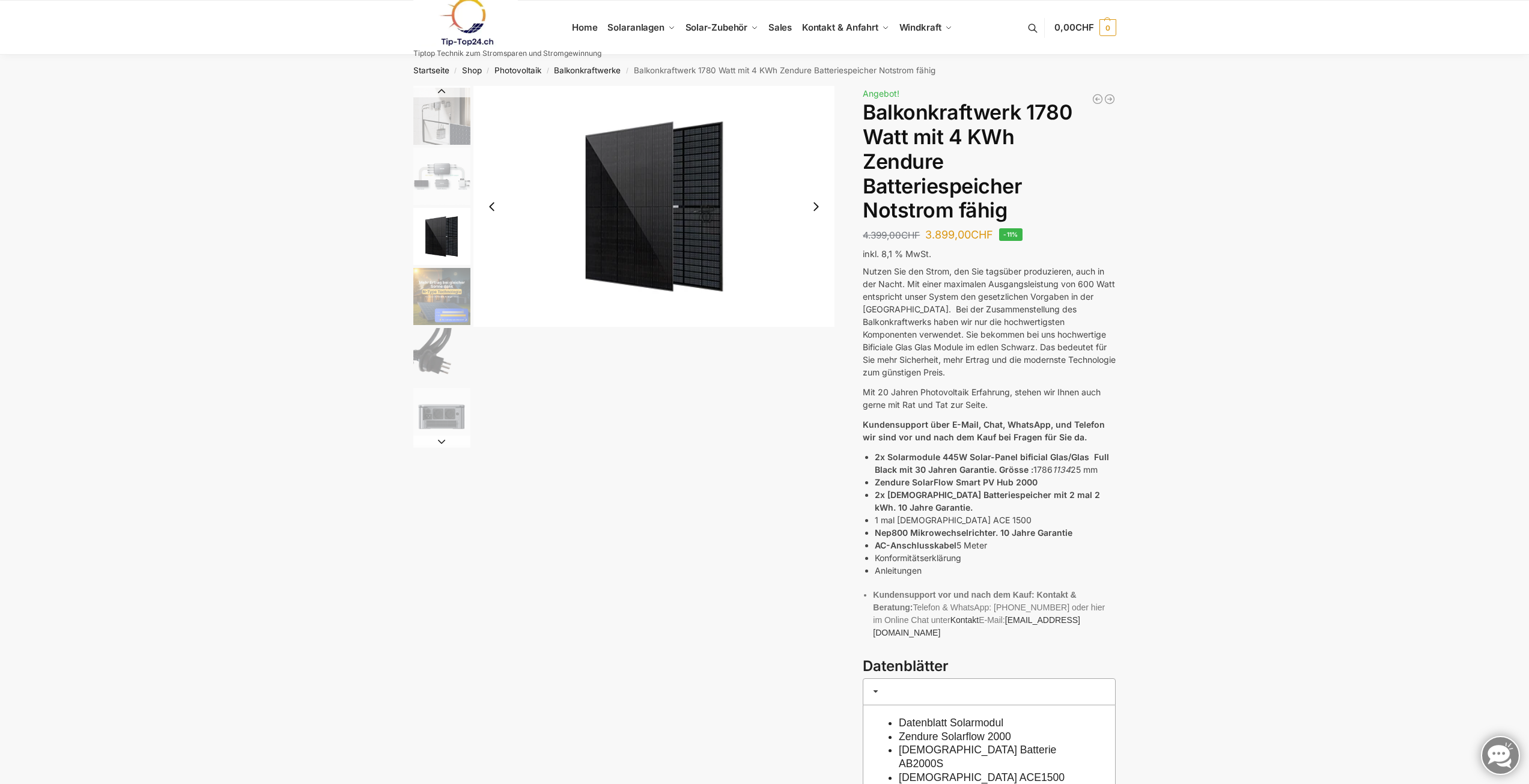
click at [444, 289] on img "5 / 11" at bounding box center [442, 296] width 57 height 57
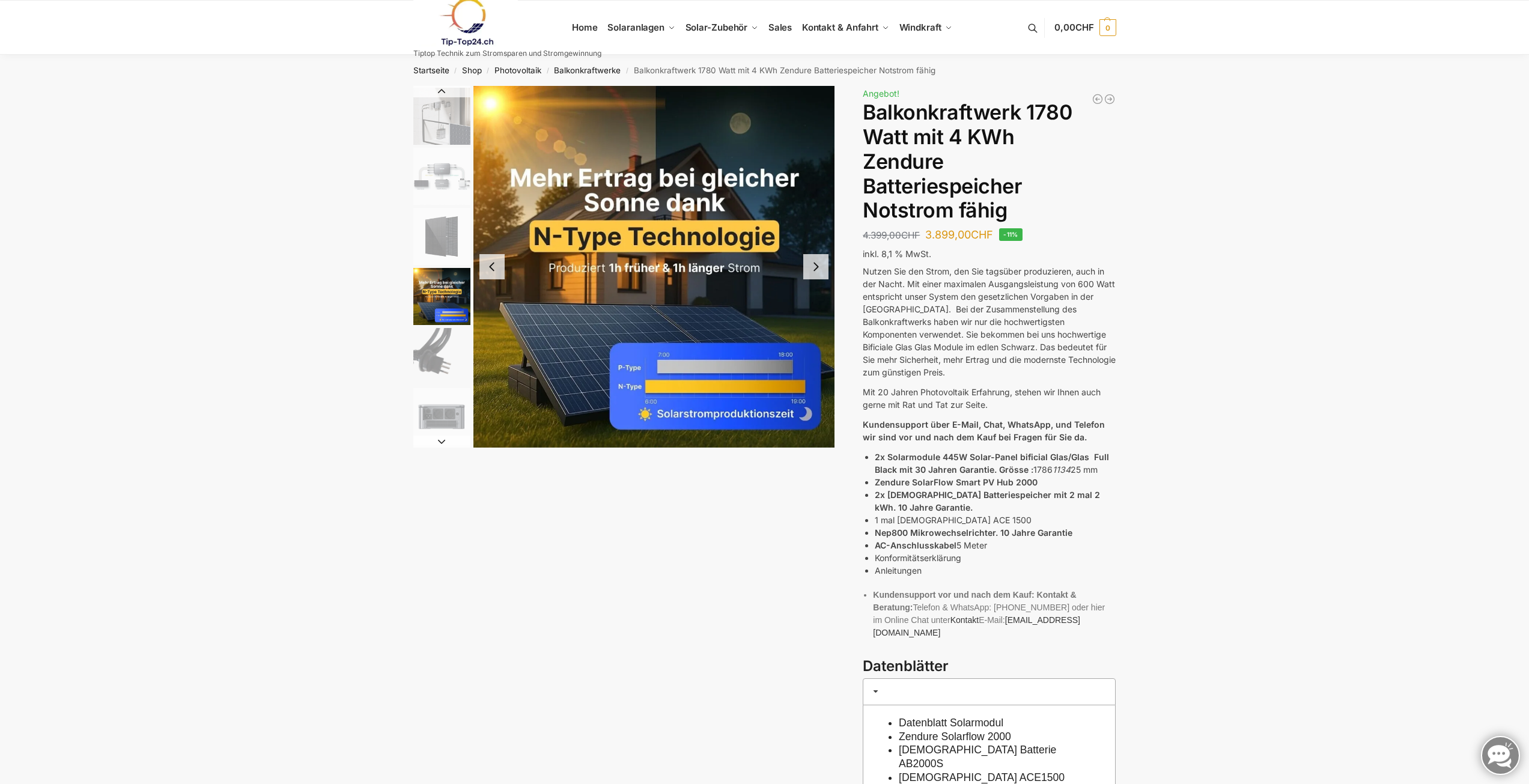
click at [441, 373] on img "6 / 11" at bounding box center [442, 356] width 57 height 57
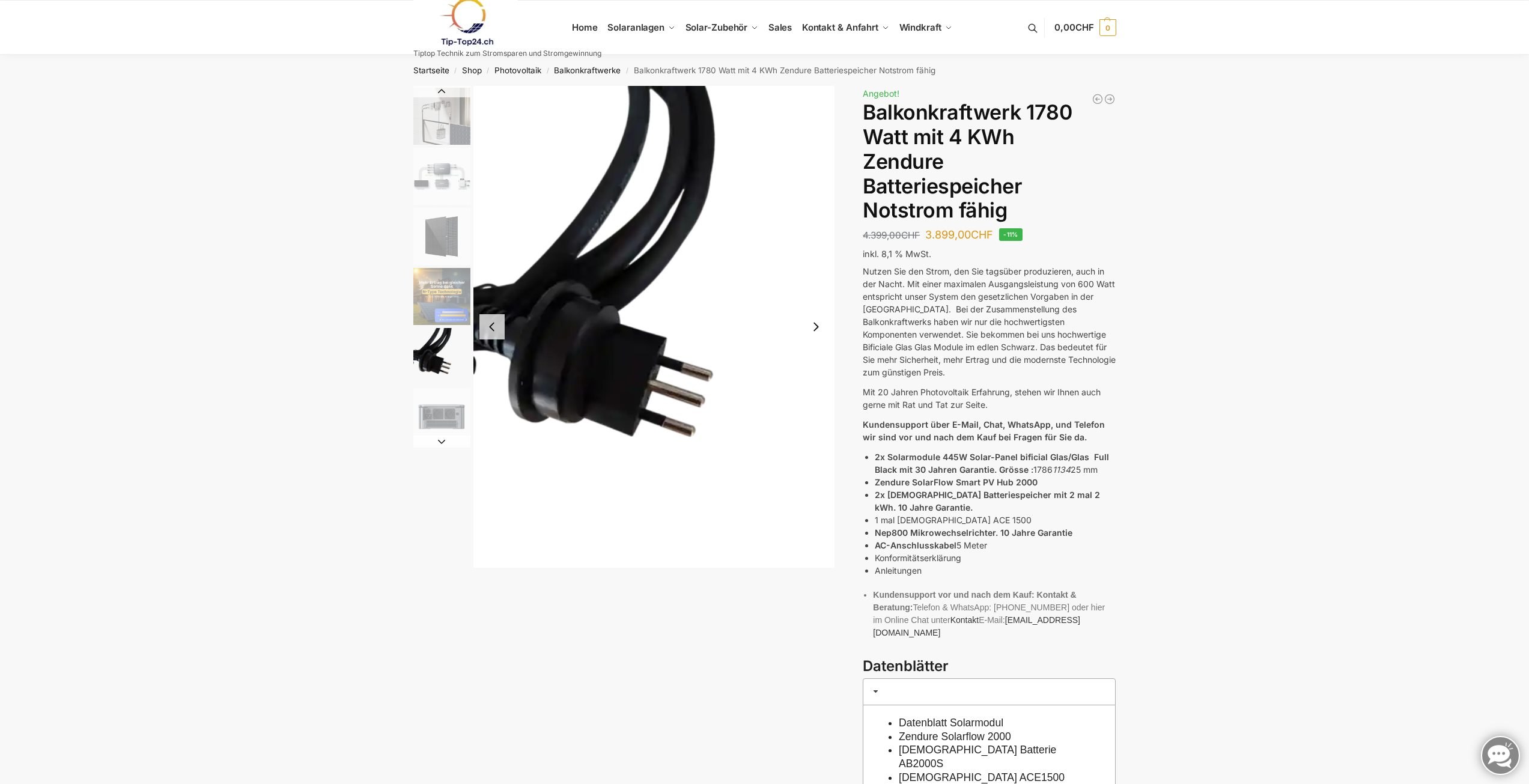
click at [458, 421] on img "7 / 11" at bounding box center [442, 416] width 57 height 57
click at [440, 443] on button "Next slide" at bounding box center [442, 441] width 57 height 12
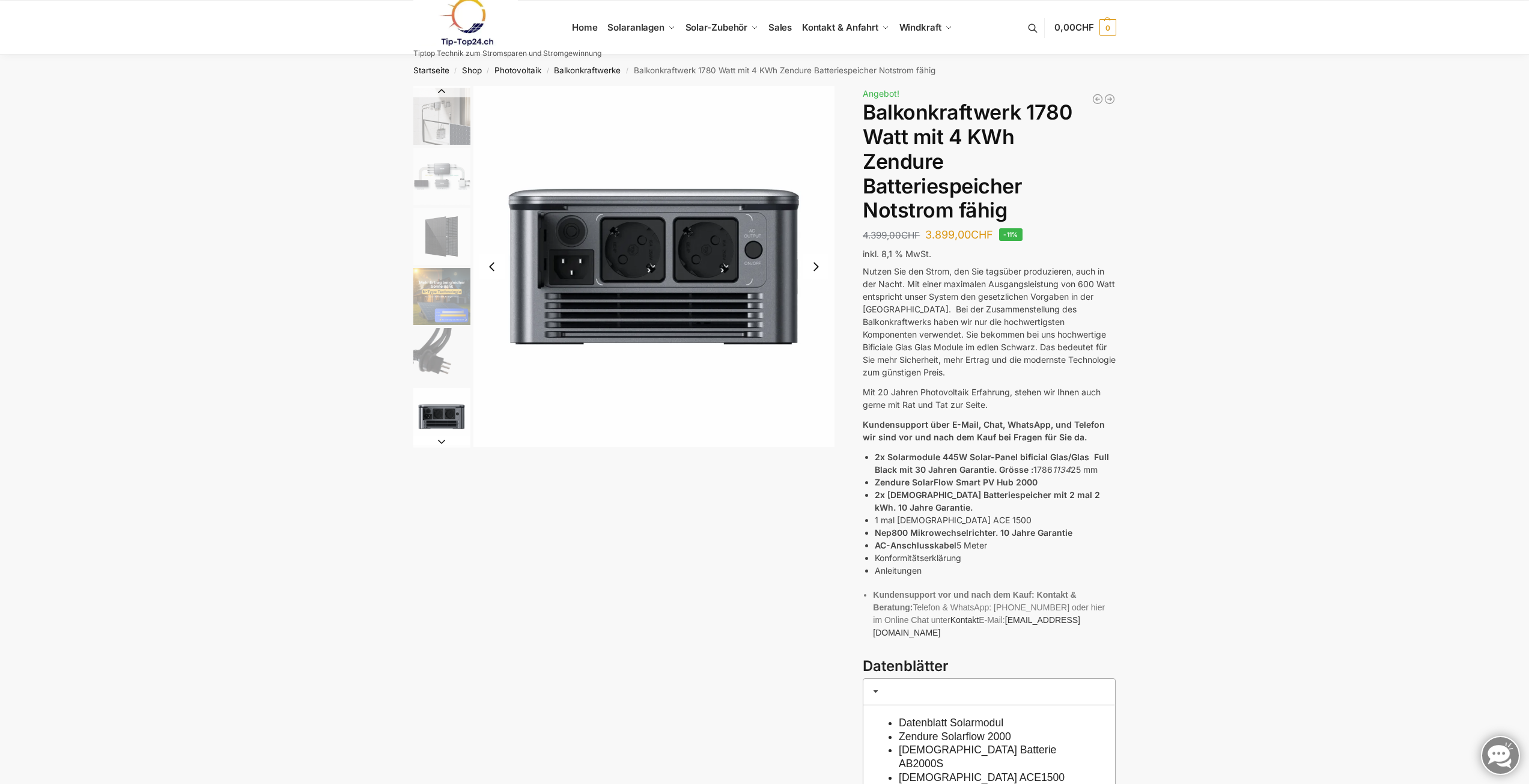
click at [440, 443] on button "Next slide" at bounding box center [442, 441] width 57 height 12
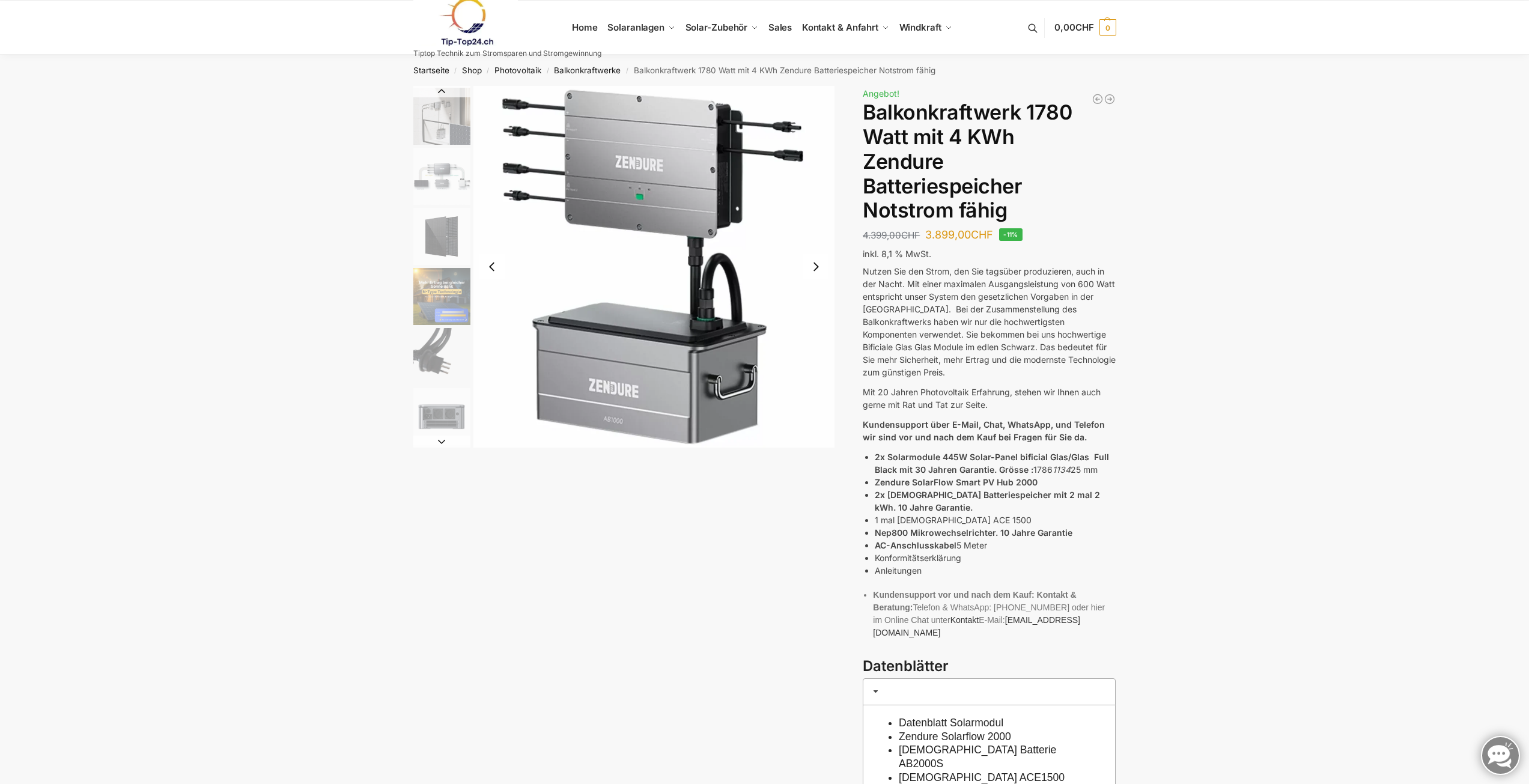
click at [445, 443] on button "Next slide" at bounding box center [442, 441] width 57 height 12
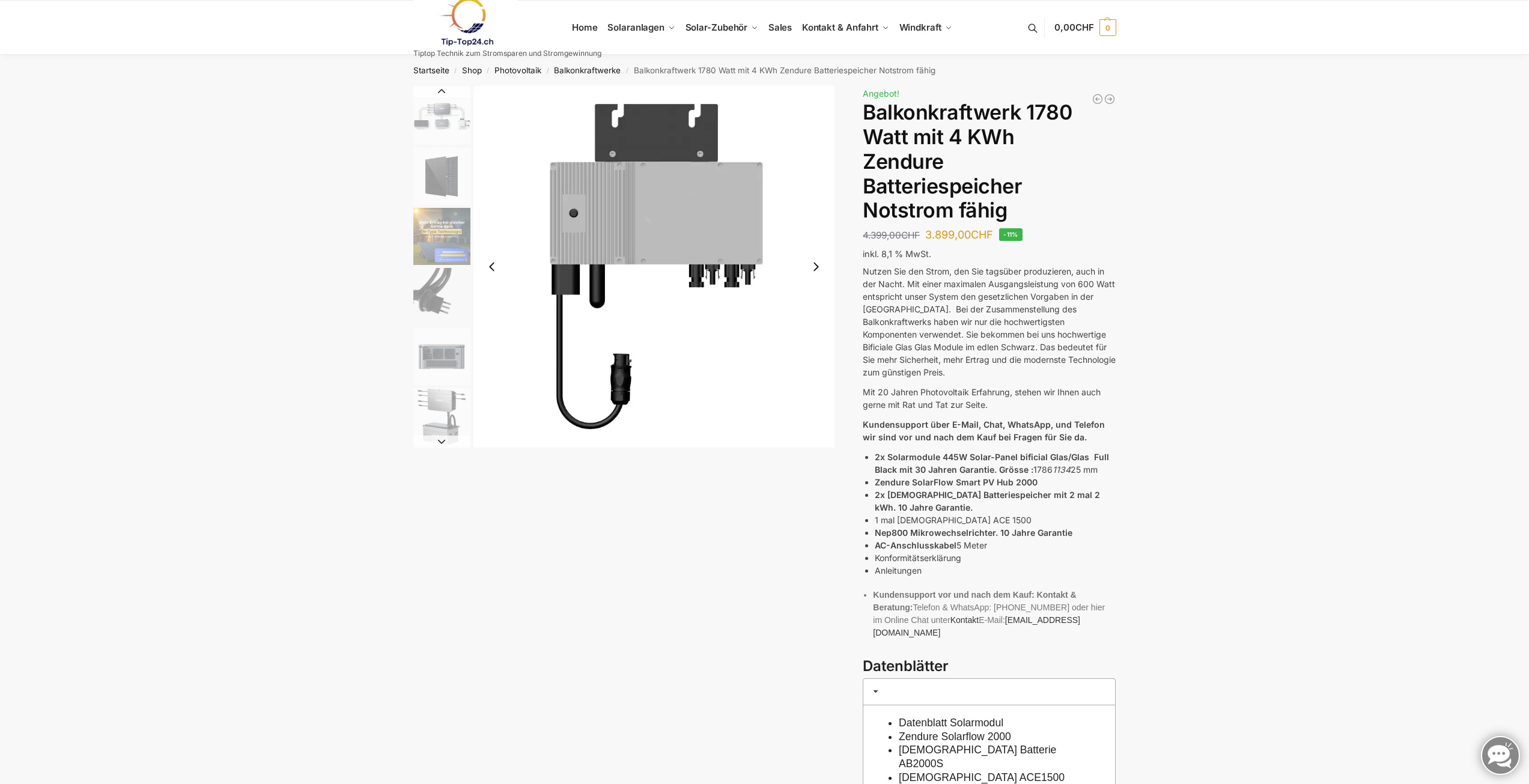
click at [445, 443] on button "Next slide" at bounding box center [442, 441] width 57 height 12
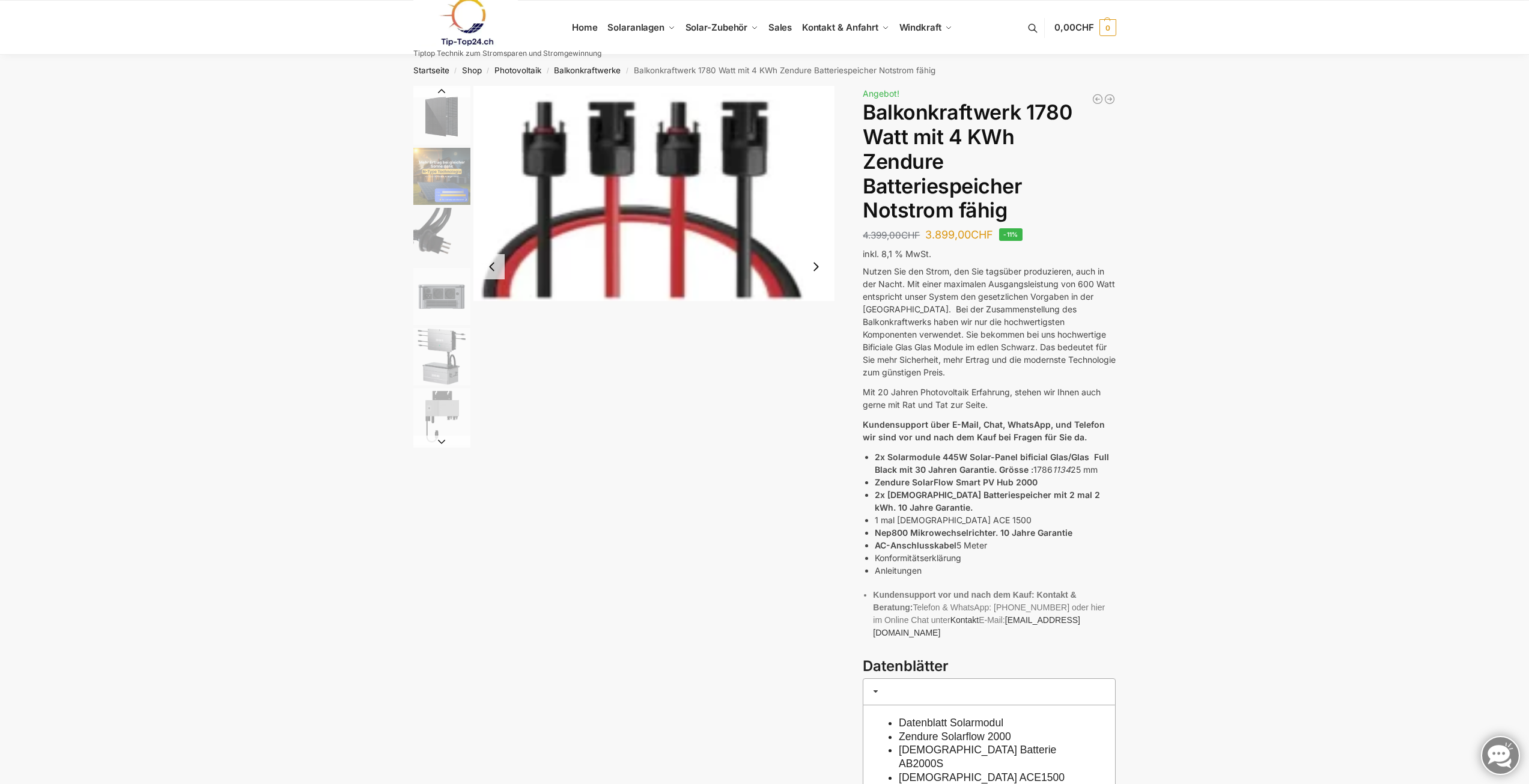
click at [445, 443] on button "Next slide" at bounding box center [442, 441] width 57 height 12
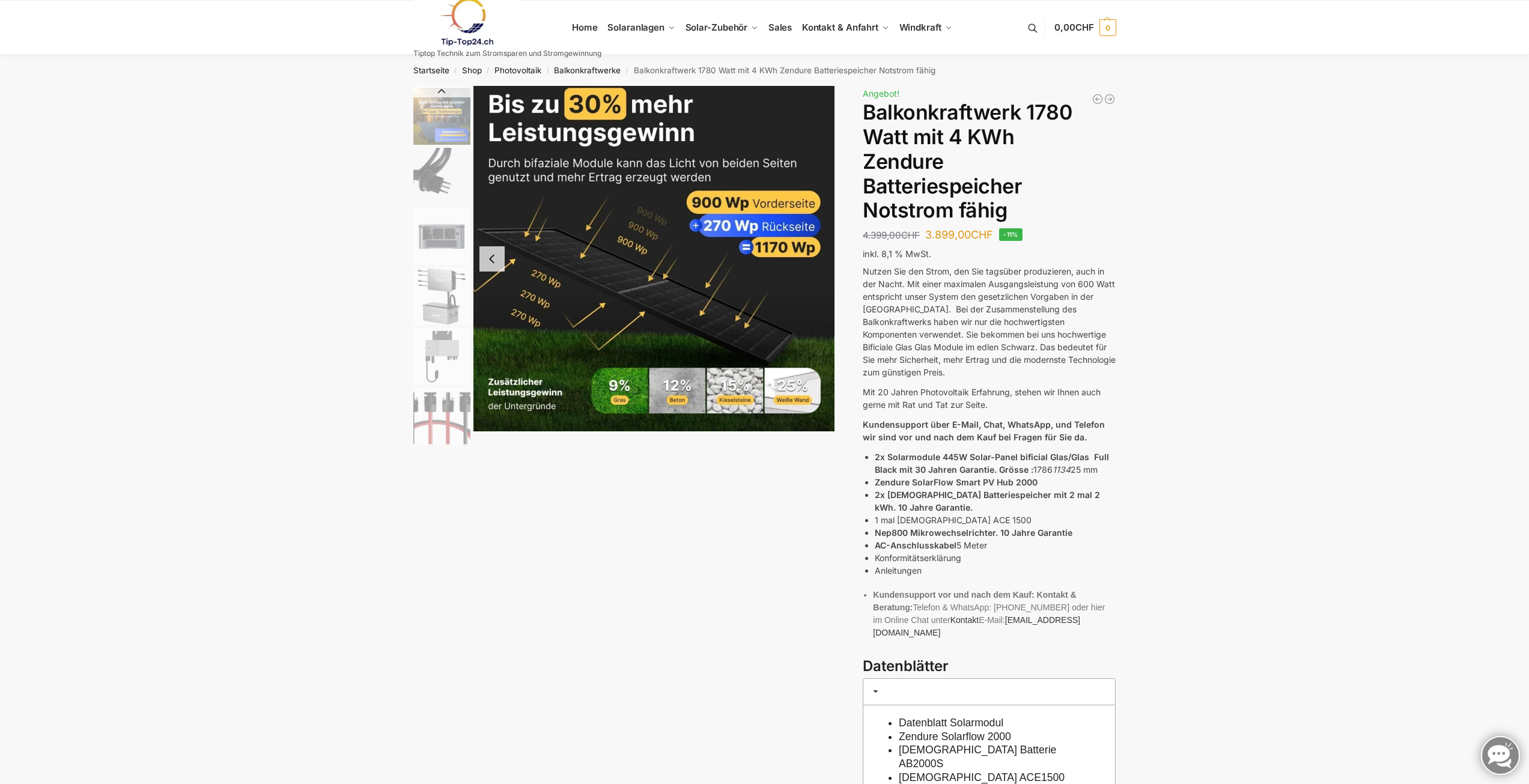
click at [418, 310] on img "8 / 11" at bounding box center [442, 296] width 57 height 57
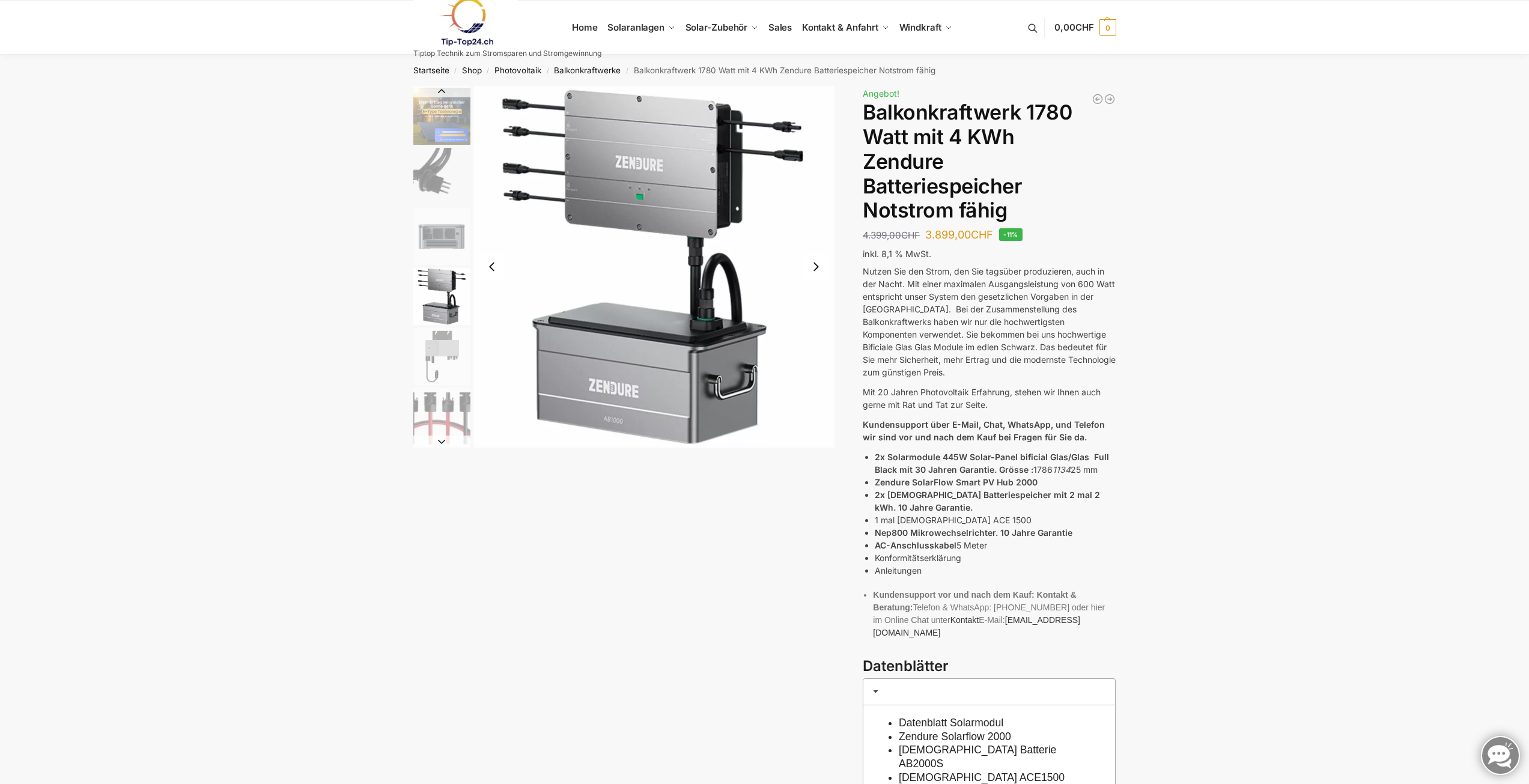
click at [436, 244] on img "7 / 11" at bounding box center [442, 236] width 57 height 57
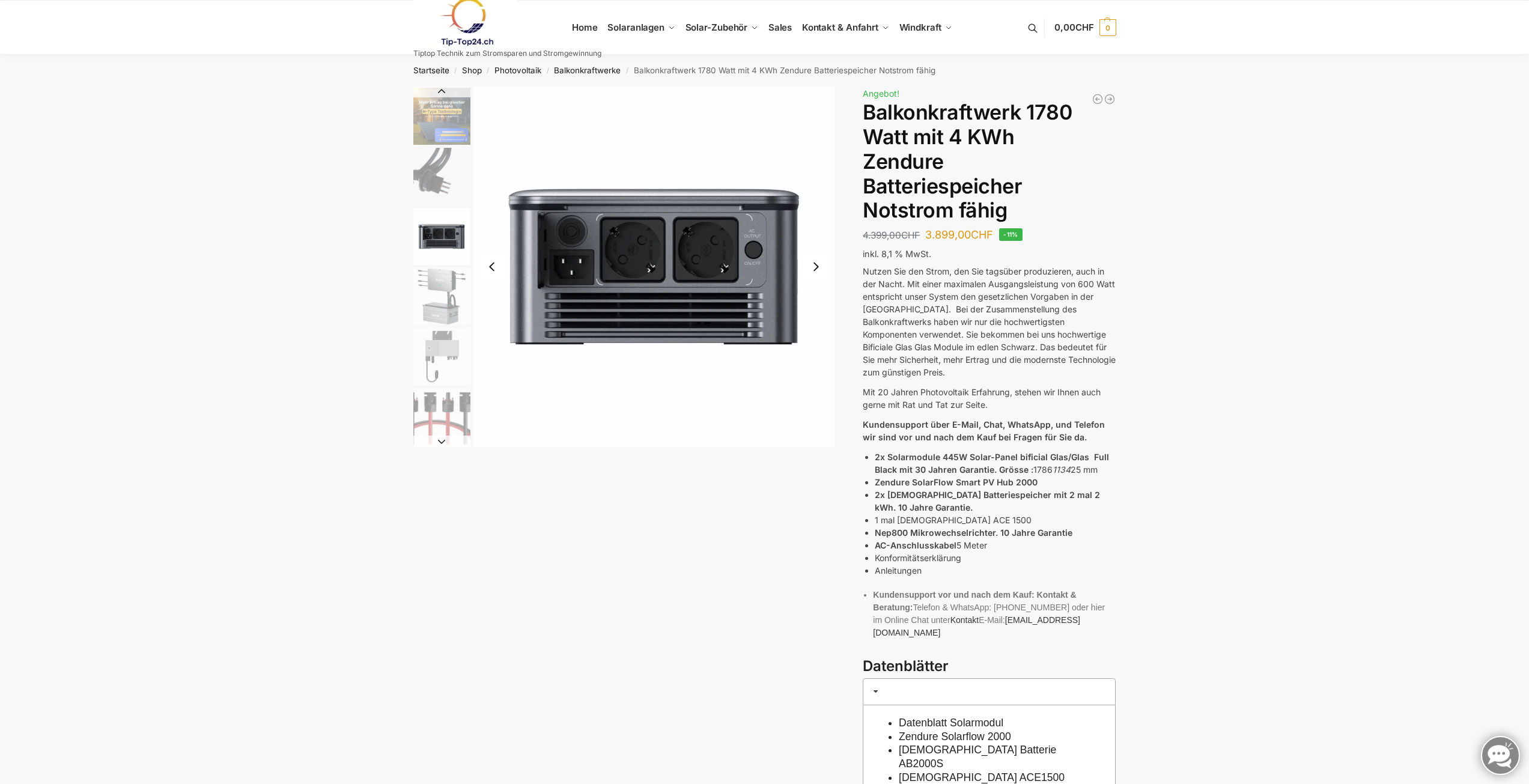
click at [429, 345] on img "9 / 11" at bounding box center [442, 356] width 57 height 57
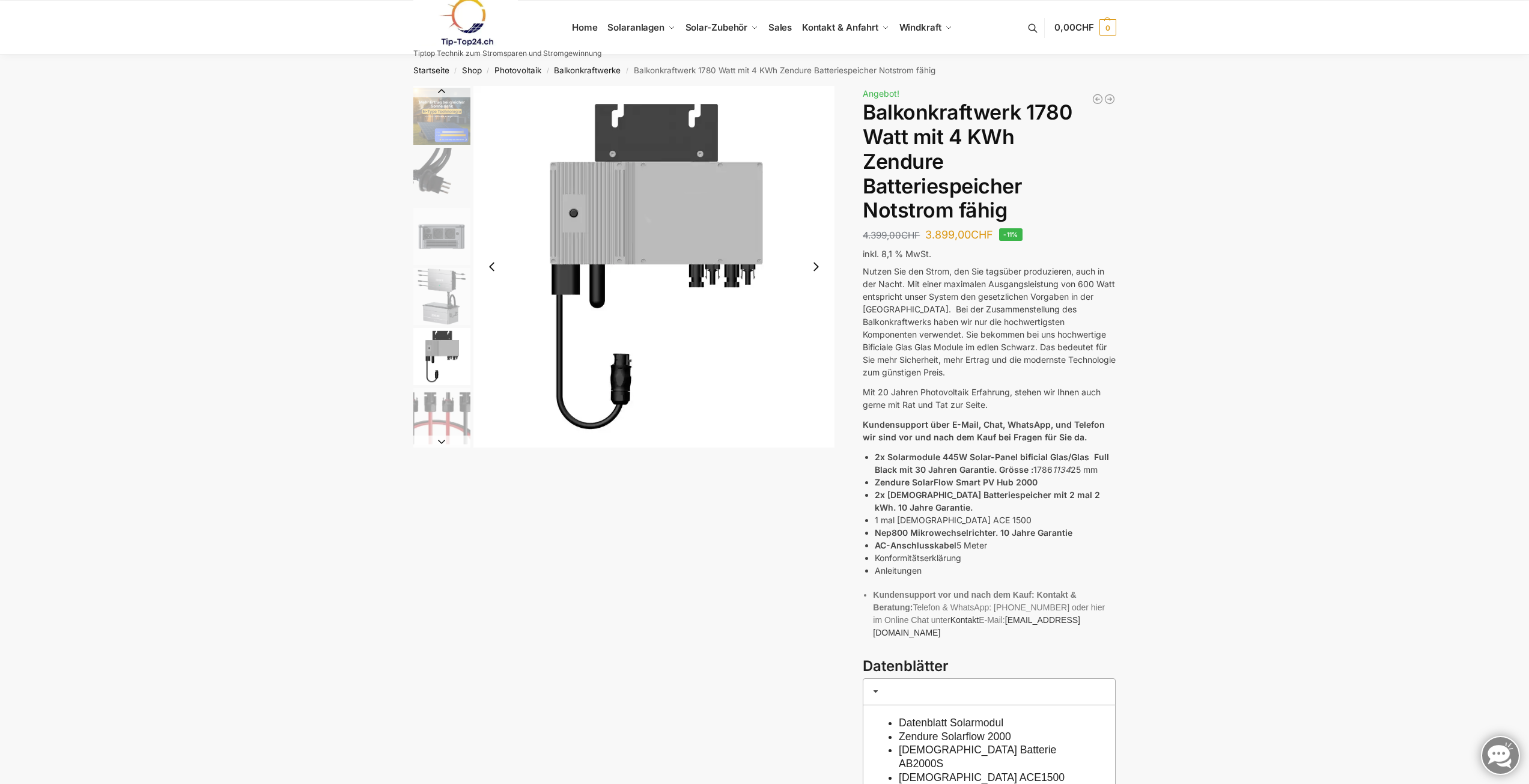
click at [813, 272] on button "Next slide" at bounding box center [816, 267] width 25 height 25
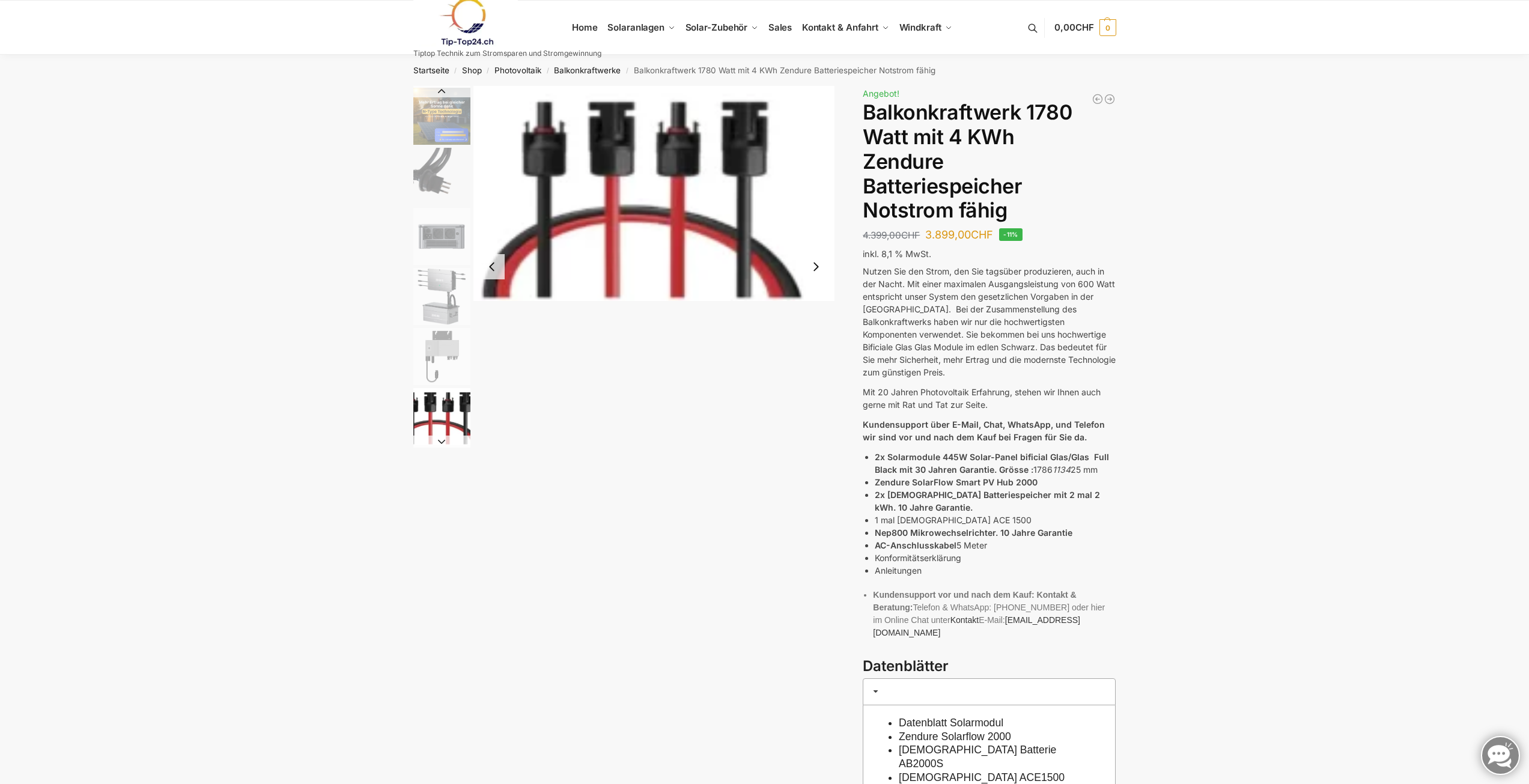
click at [813, 272] on button "Next slide" at bounding box center [816, 267] width 25 height 25
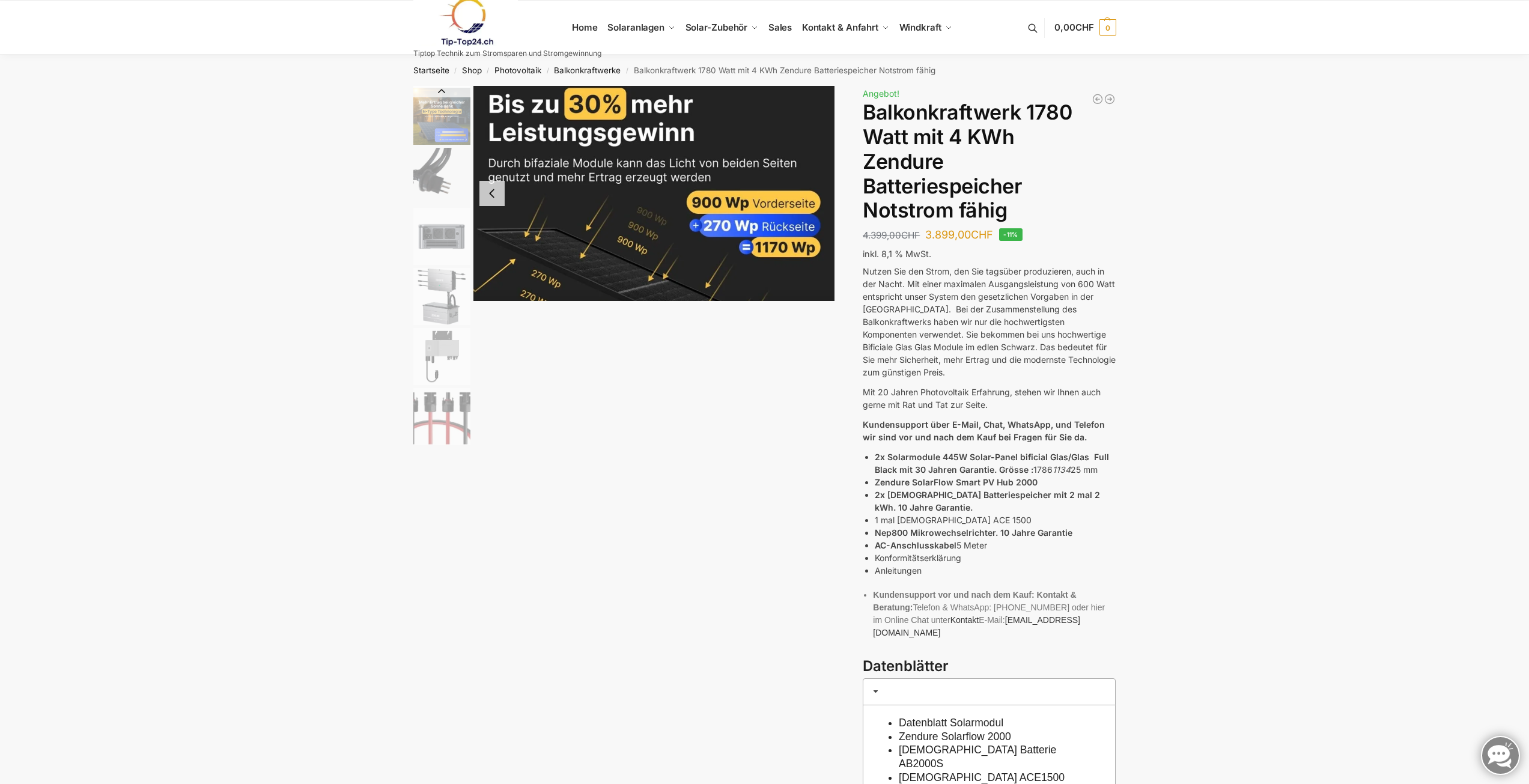
click at [813, 272] on img "11 / 11" at bounding box center [654, 258] width 362 height 345
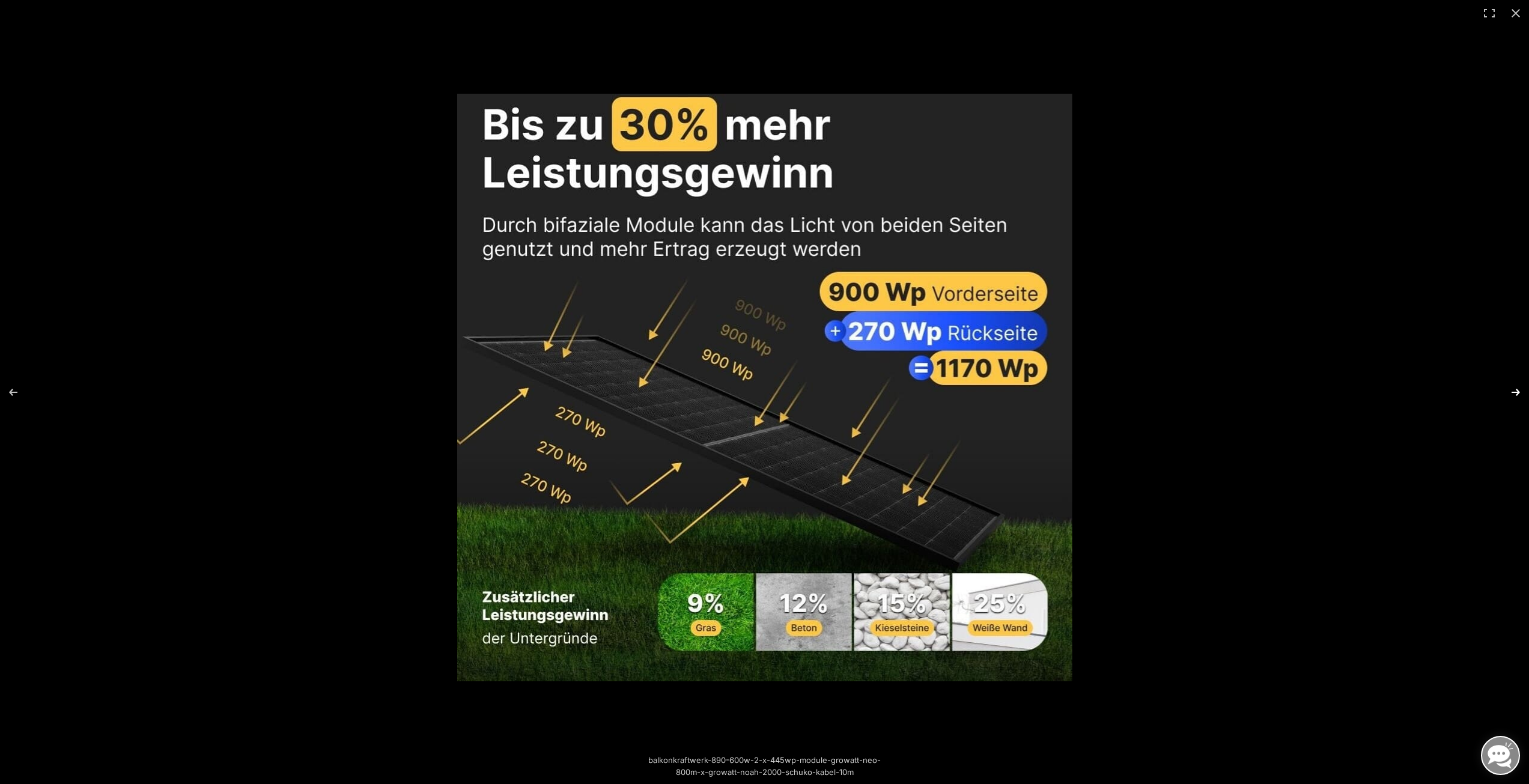
click at [1508, 387] on button "Next (arrow right)" at bounding box center [1508, 392] width 42 height 60
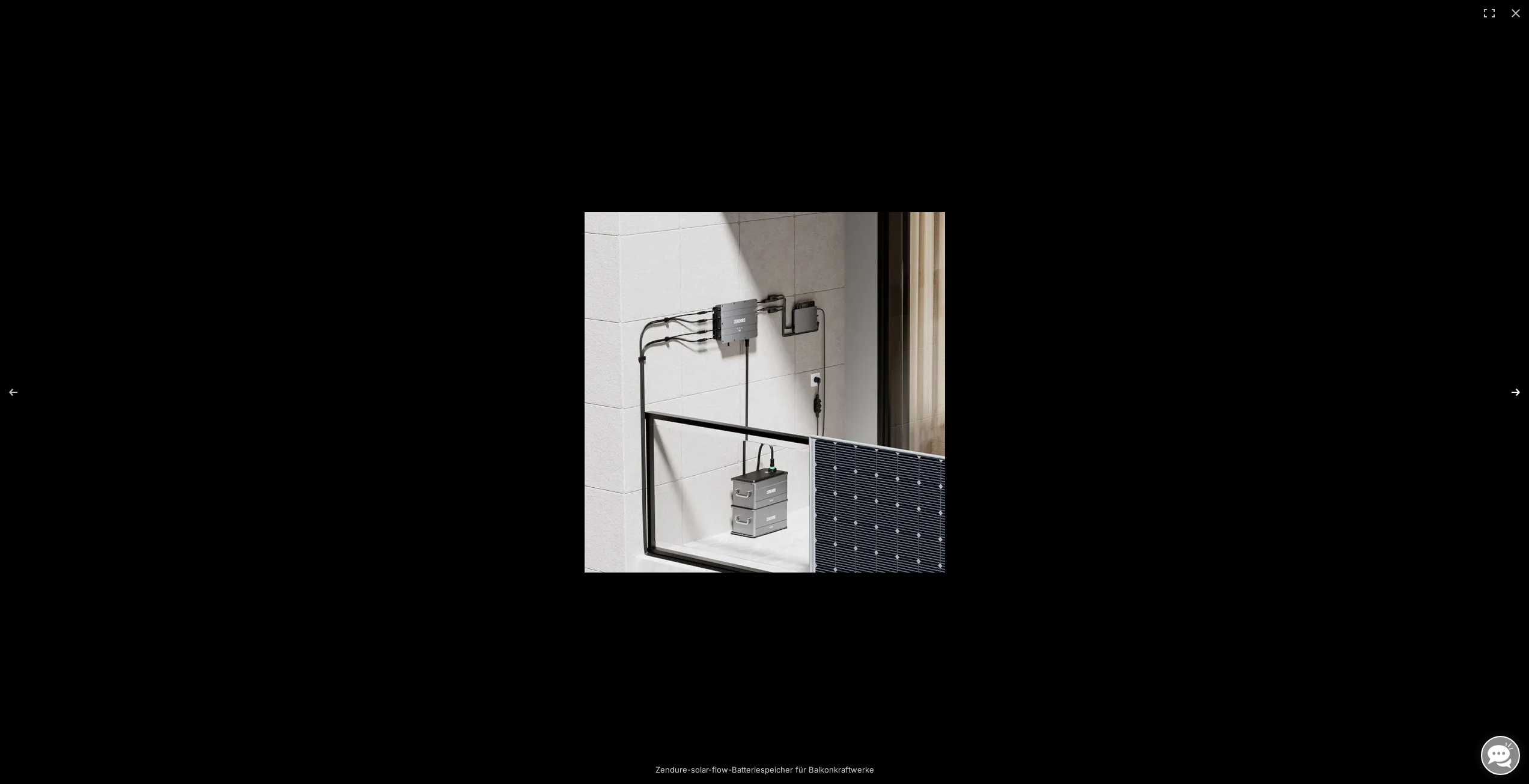
click at [1508, 387] on button "Next (arrow right)" at bounding box center [1508, 392] width 42 height 60
click at [1513, 19] on button "Close (Esc)" at bounding box center [1516, 13] width 27 height 27
